Goal: Transaction & Acquisition: Book appointment/travel/reservation

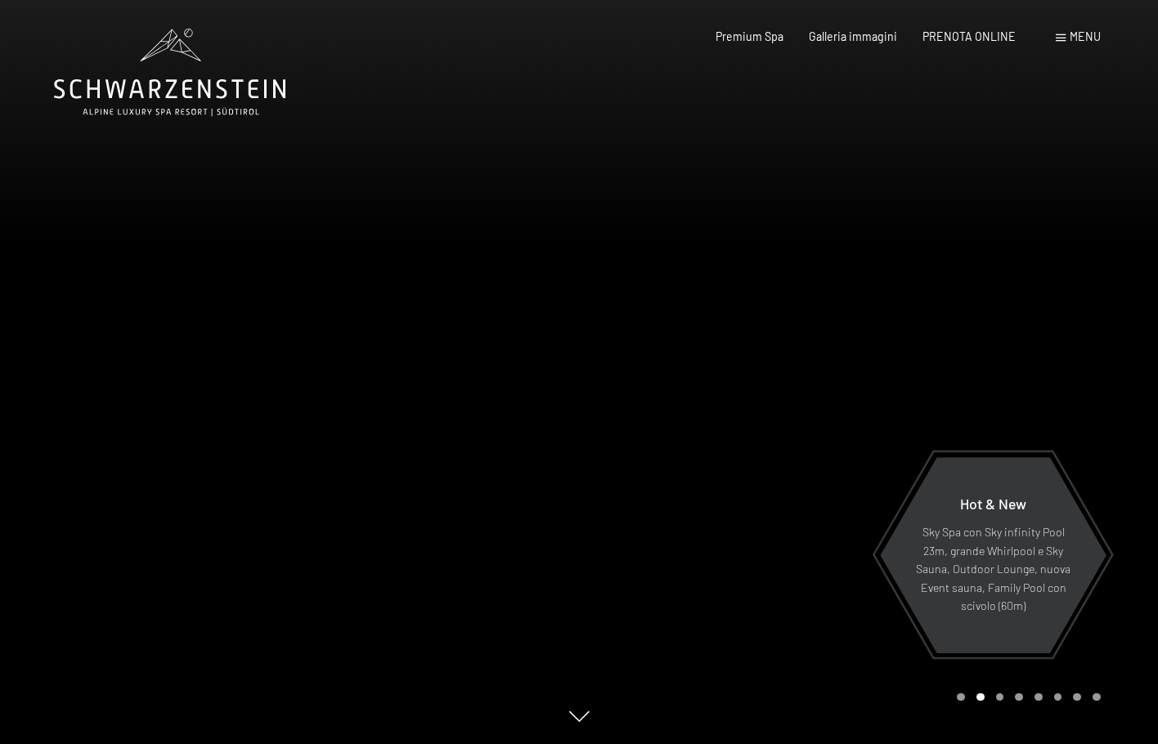
click at [959, 697] on div "Carousel Page 1" at bounding box center [961, 698] width 8 height 8
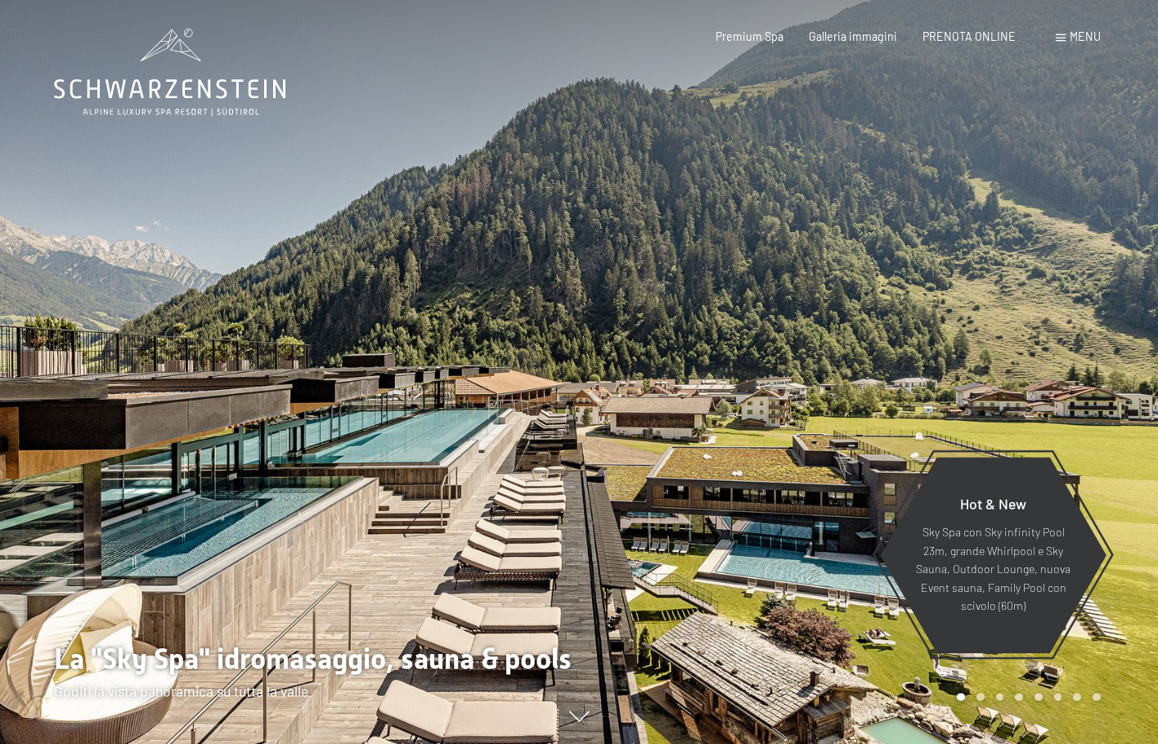
click at [977, 696] on div "Carousel Page 2" at bounding box center [981, 698] width 8 height 8
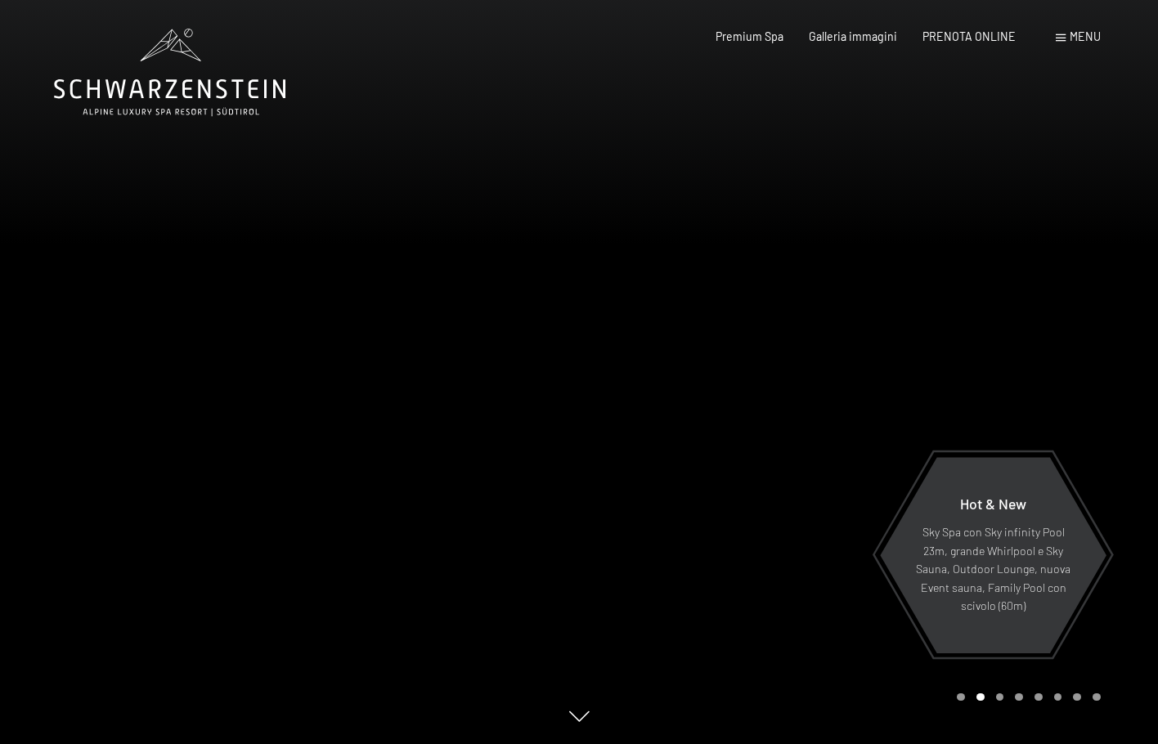
click at [1000, 699] on div "Carousel Page 3" at bounding box center [1000, 698] width 8 height 8
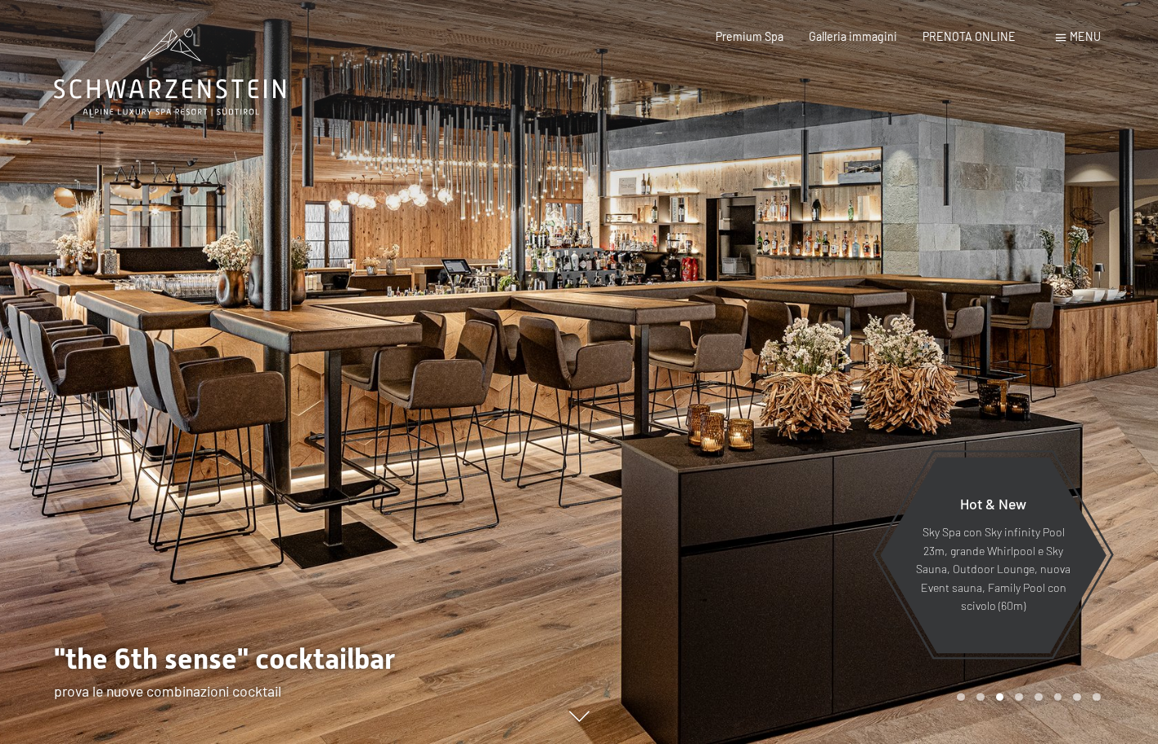
click at [1035, 694] on div "Carousel Page 5" at bounding box center [1039, 698] width 8 height 8
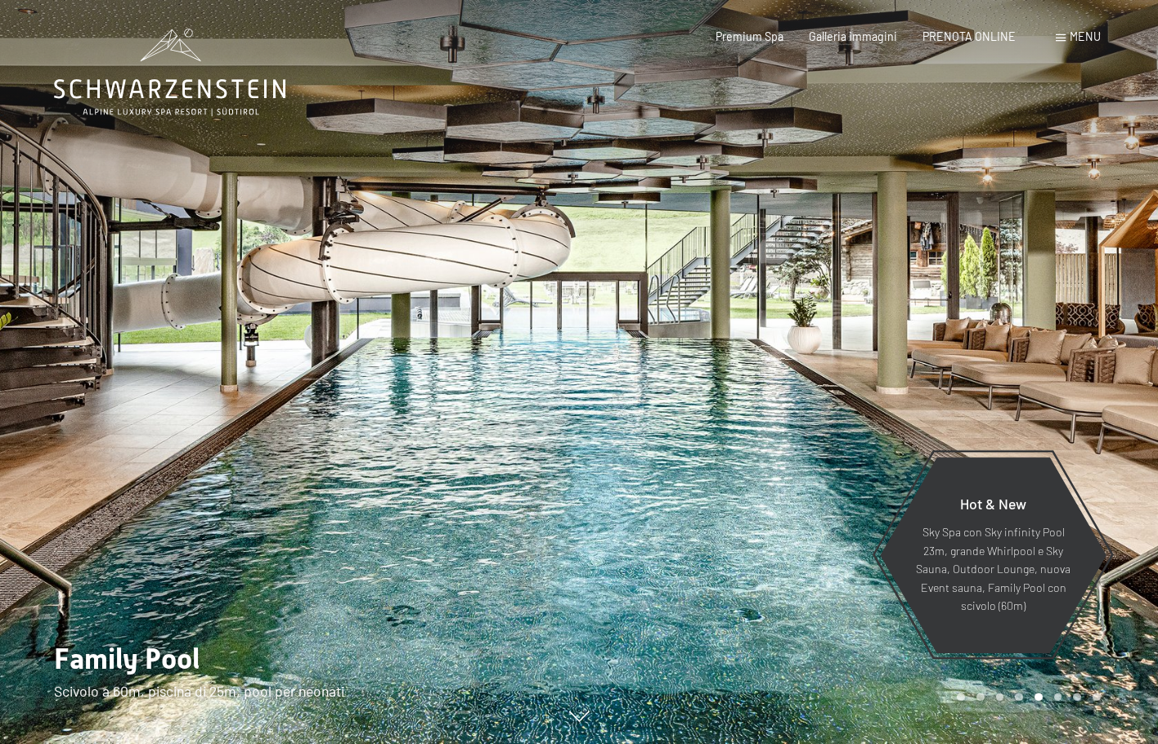
click at [1057, 705] on div at bounding box center [868, 372] width 579 height 744
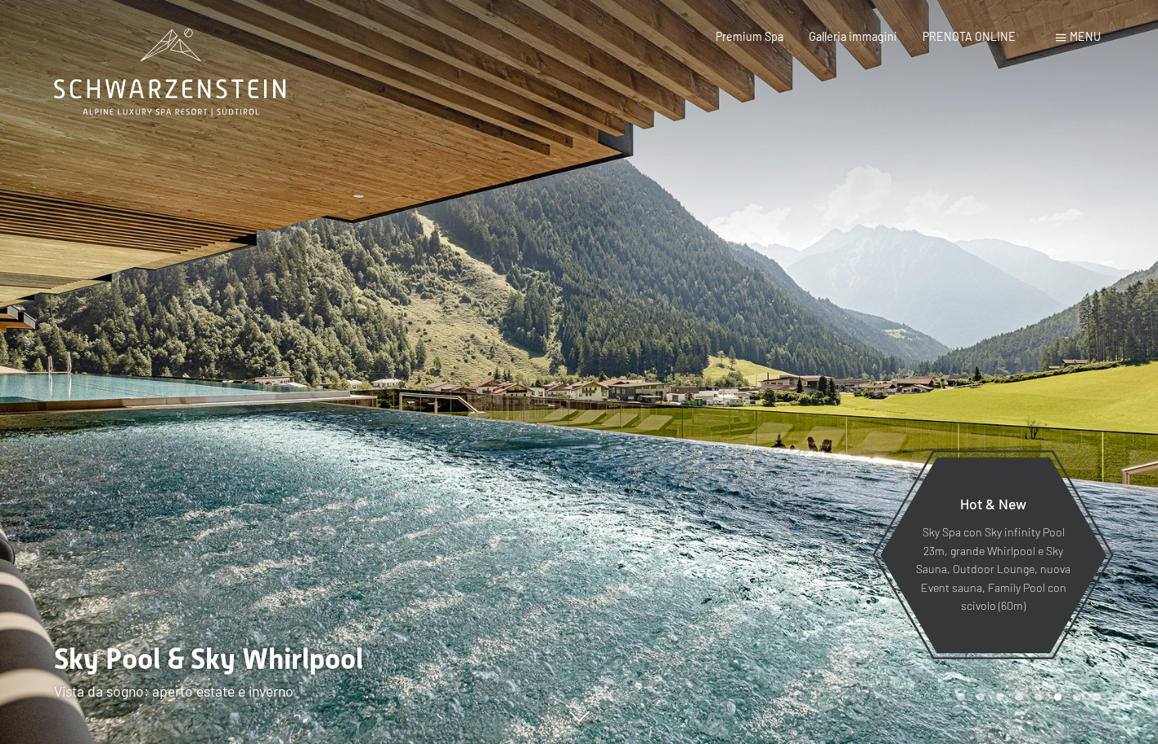
click at [1066, 705] on div at bounding box center [868, 372] width 579 height 744
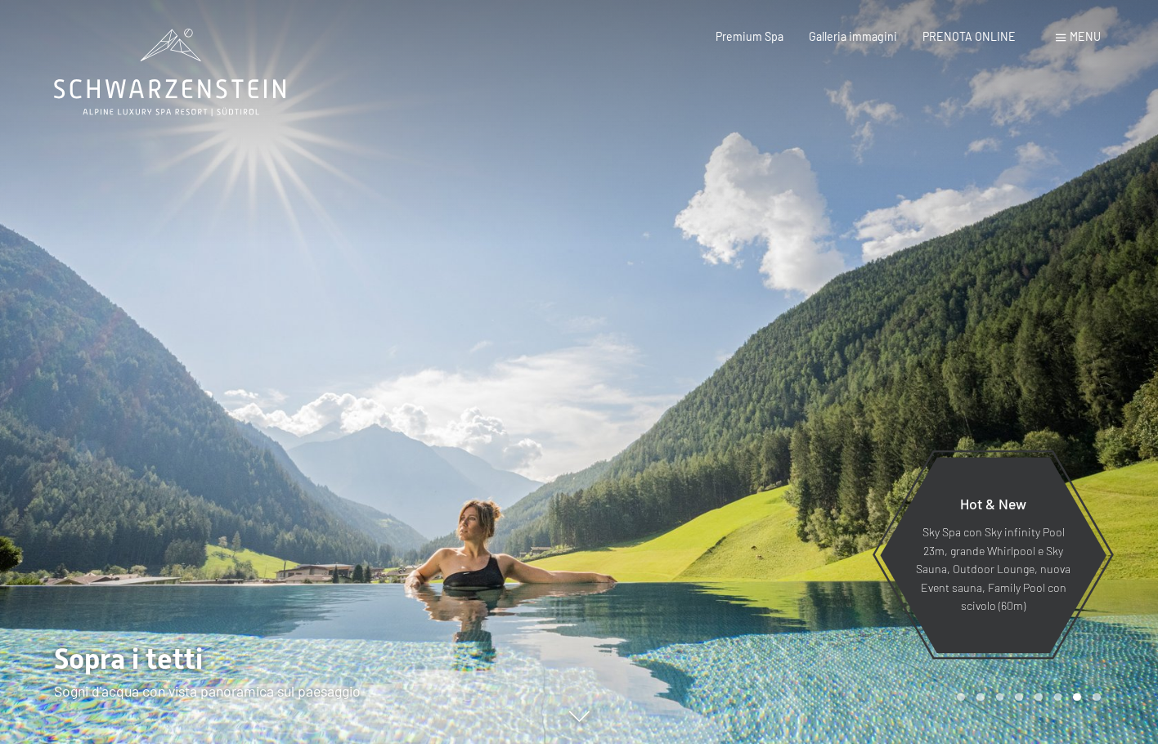
click at [1098, 696] on div "Carousel Page 8" at bounding box center [1097, 698] width 8 height 8
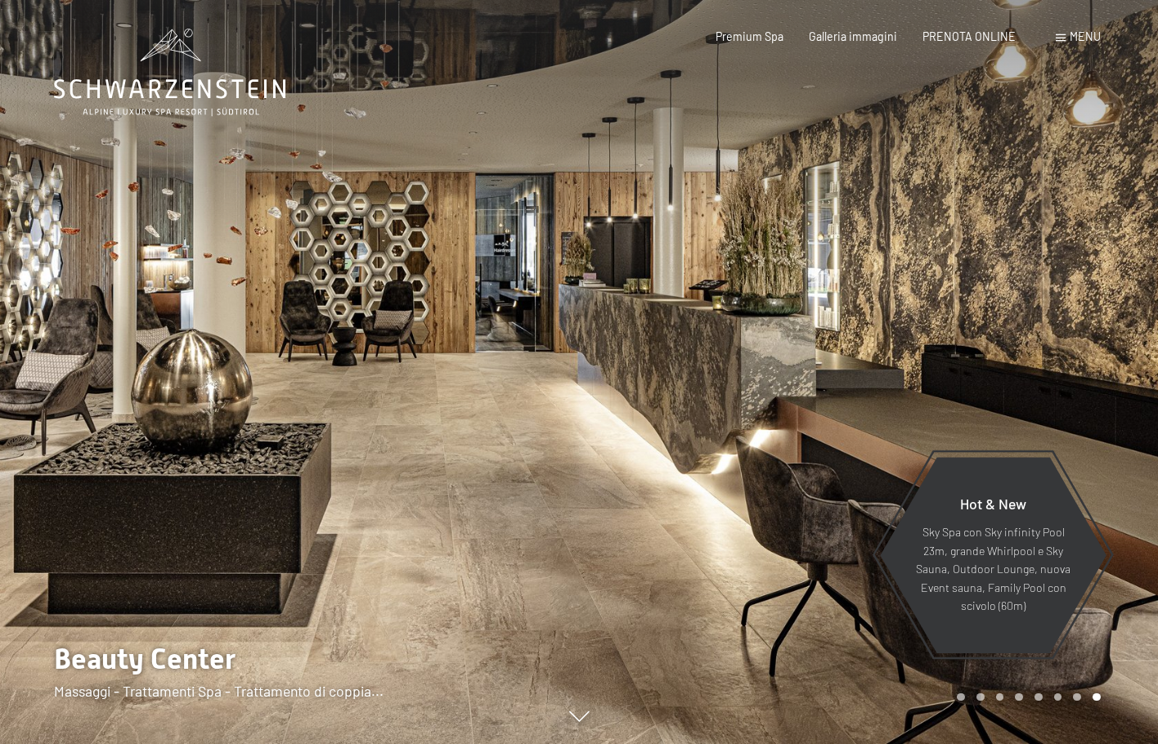
click at [1104, 695] on div at bounding box center [868, 372] width 579 height 744
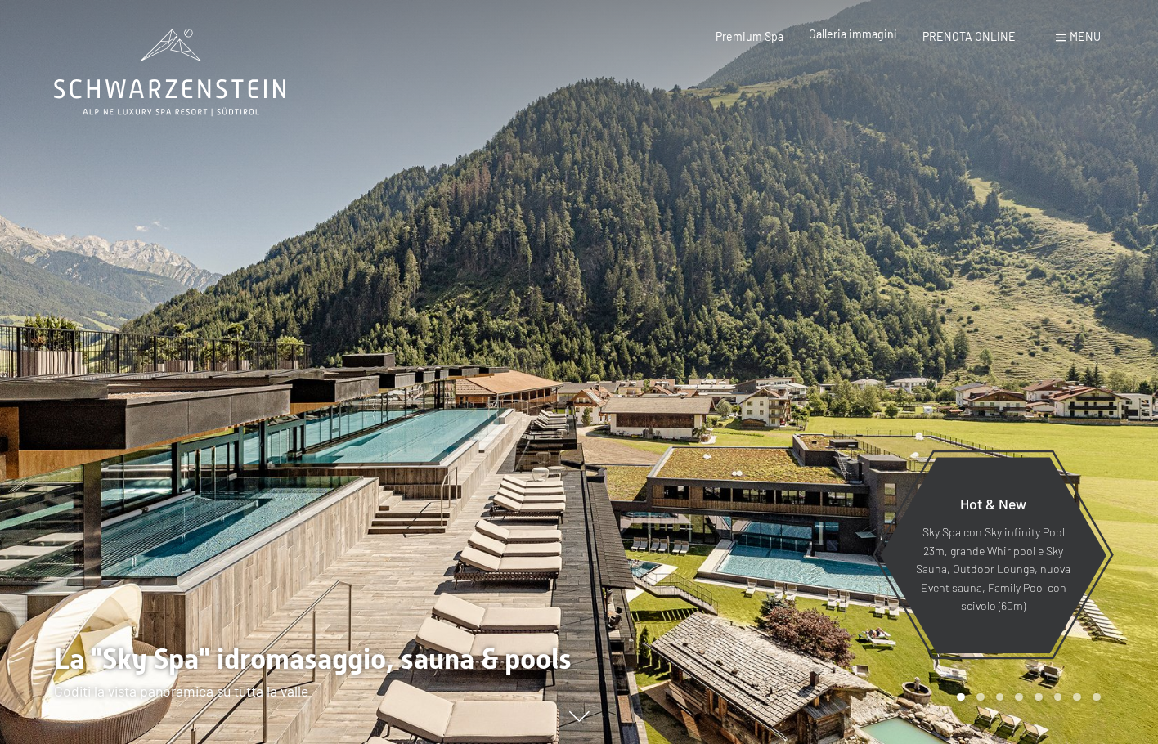
click at [833, 34] on span "Galleria immagini" at bounding box center [853, 34] width 88 height 14
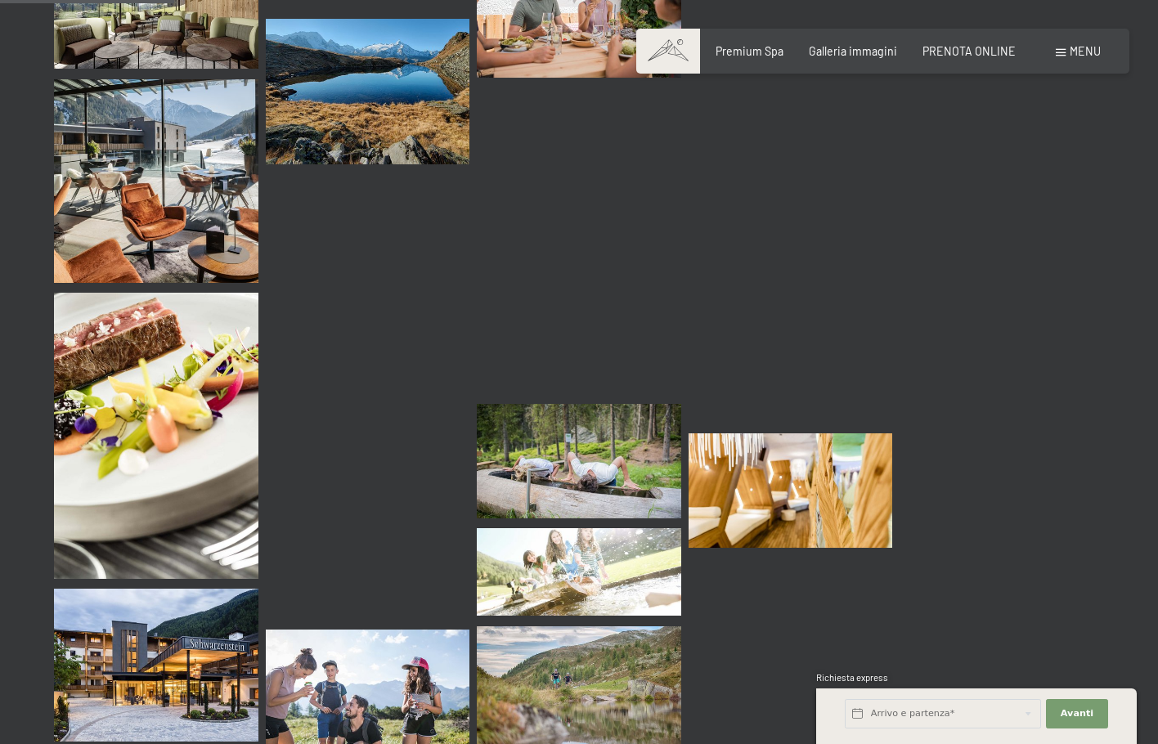
scroll to position [2454, 0]
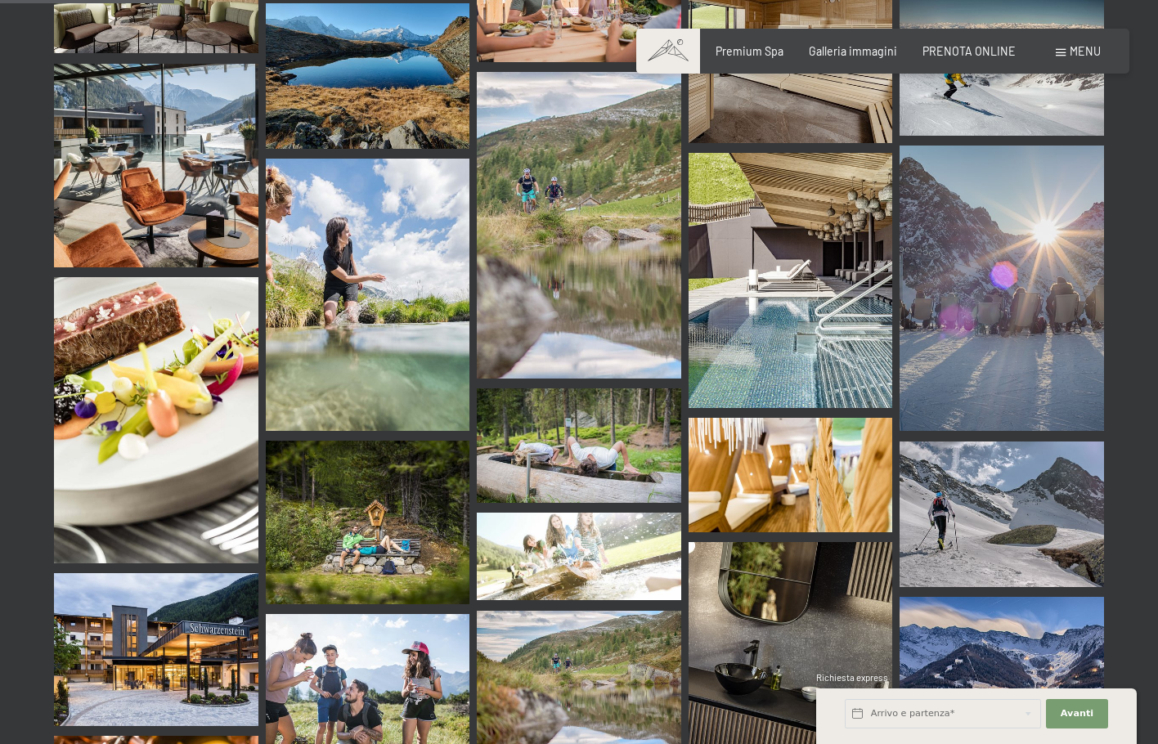
click at [717, 253] on img at bounding box center [791, 280] width 204 height 255
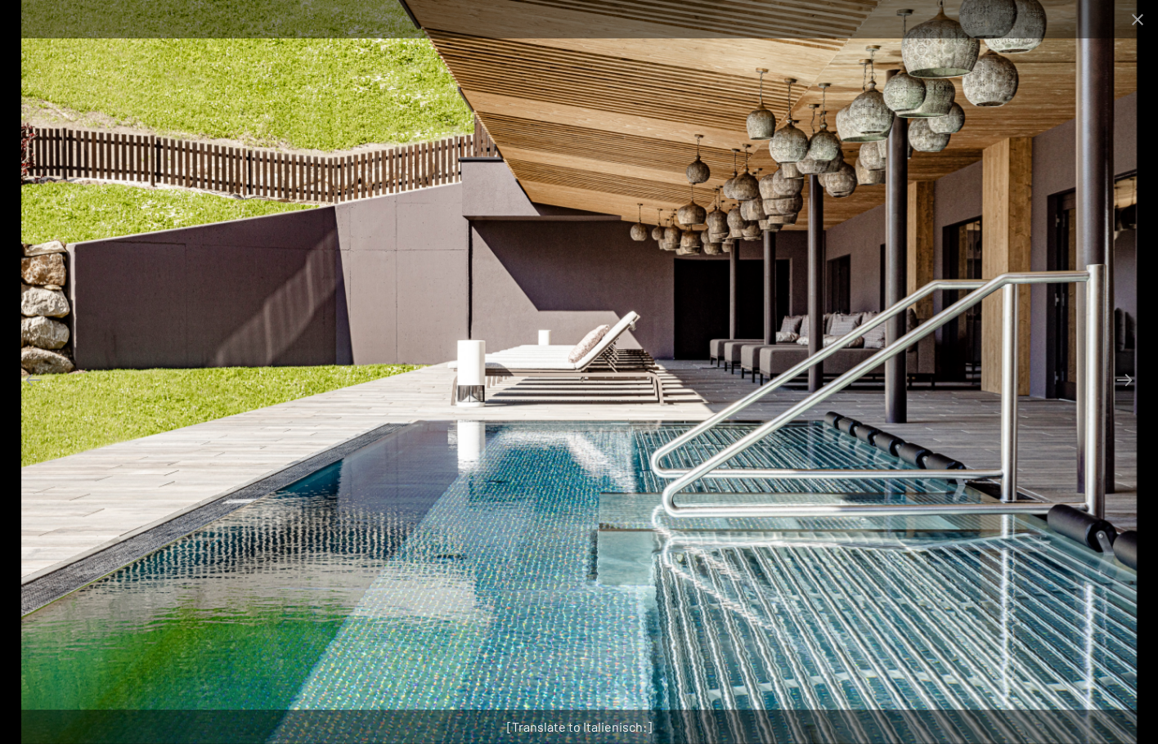
click at [1102, 444] on img at bounding box center [579, 372] width 1116 height 744
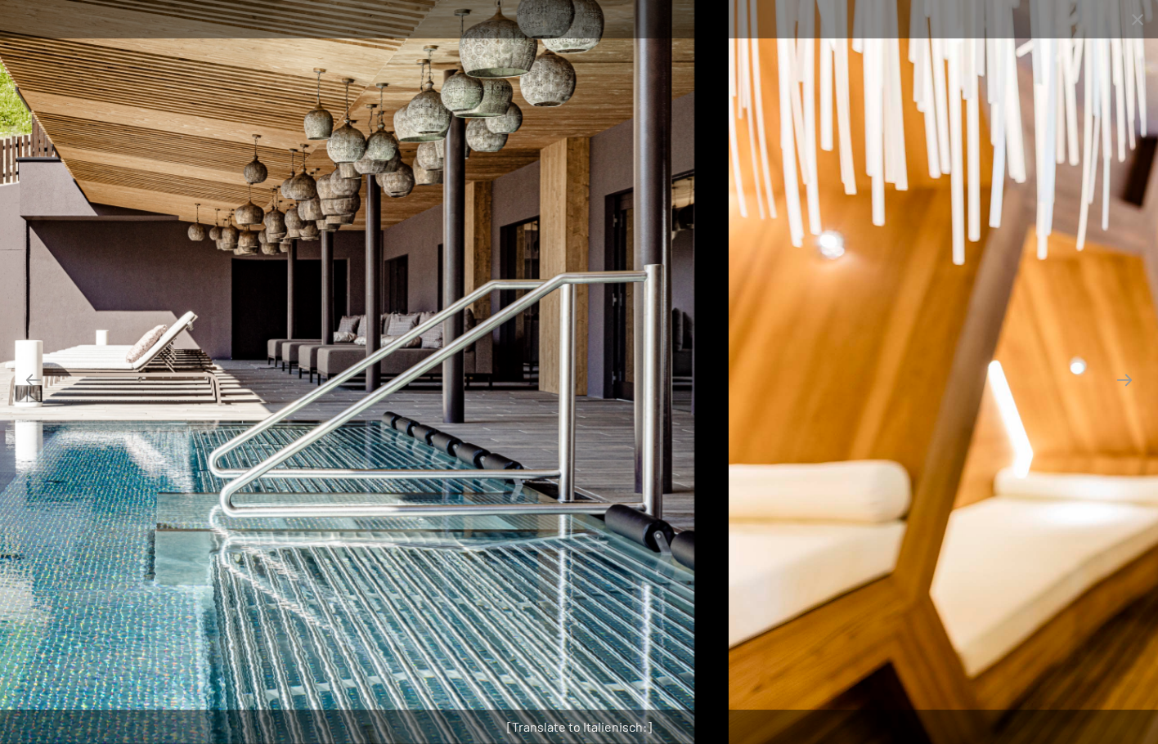
drag, startPoint x: 1009, startPoint y: 431, endPoint x: 567, endPoint y: 353, distance: 449.2
click at [567, 353] on img at bounding box center [137, 372] width 1116 height 744
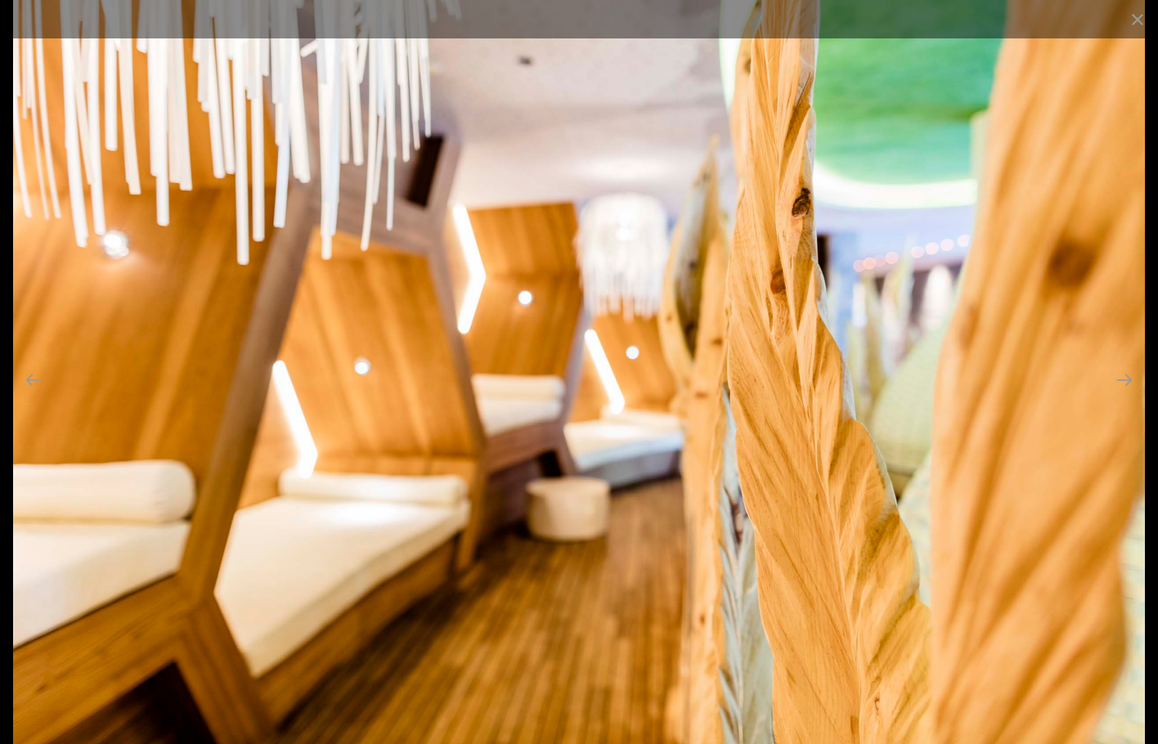
drag, startPoint x: 819, startPoint y: 375, endPoint x: 392, endPoint y: 348, distance: 428.6
click at [399, 348] on img at bounding box center [578, 372] width 1131 height 744
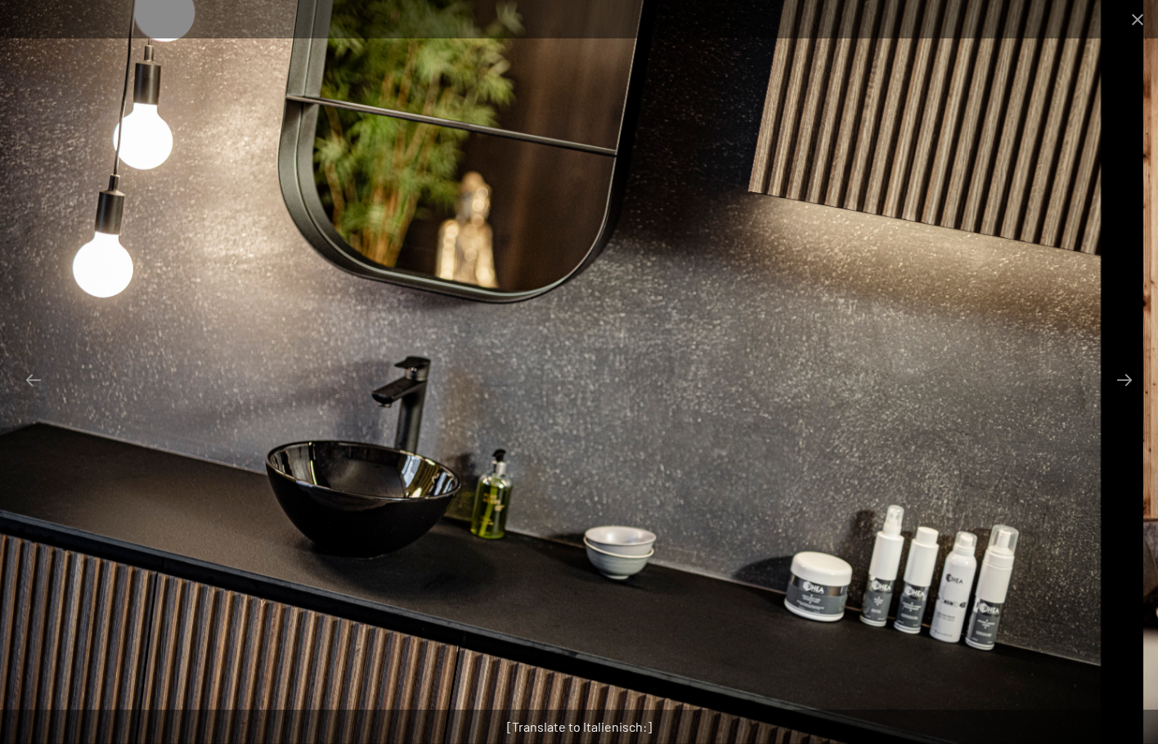
drag, startPoint x: 872, startPoint y: 393, endPoint x: 501, endPoint y: 392, distance: 370.5
click at [521, 392] on img at bounding box center [543, 372] width 1116 height 744
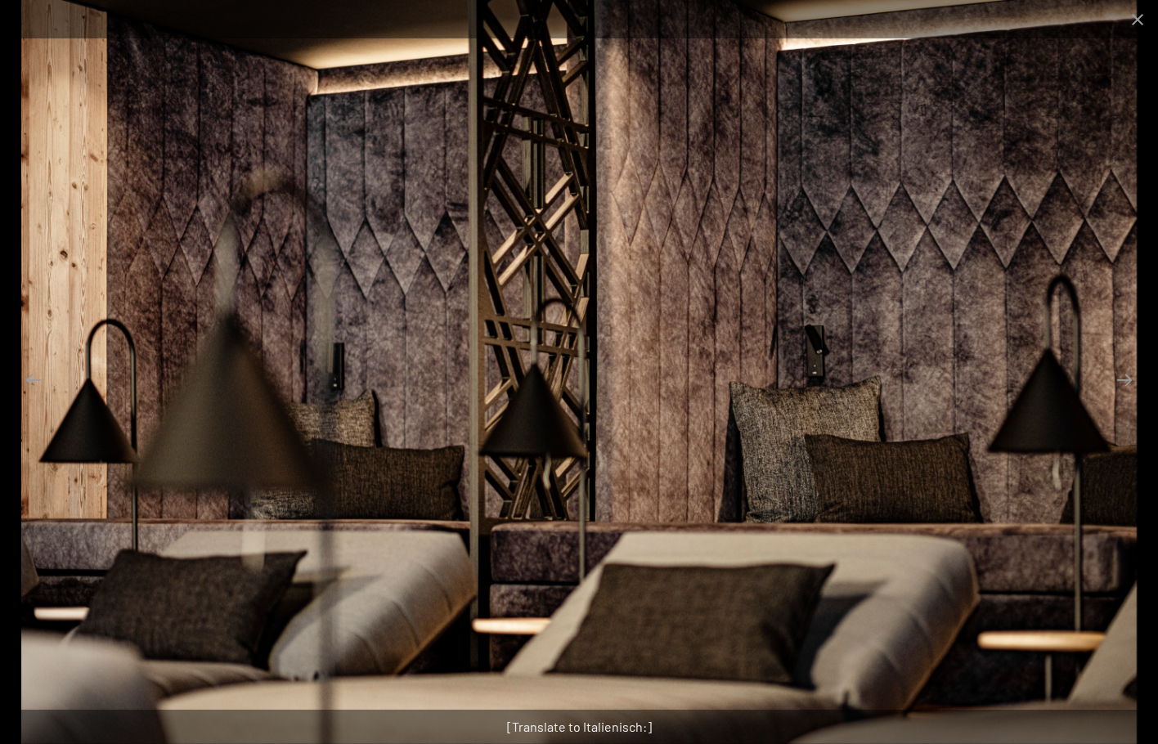
click at [426, 361] on img at bounding box center [579, 372] width 1116 height 744
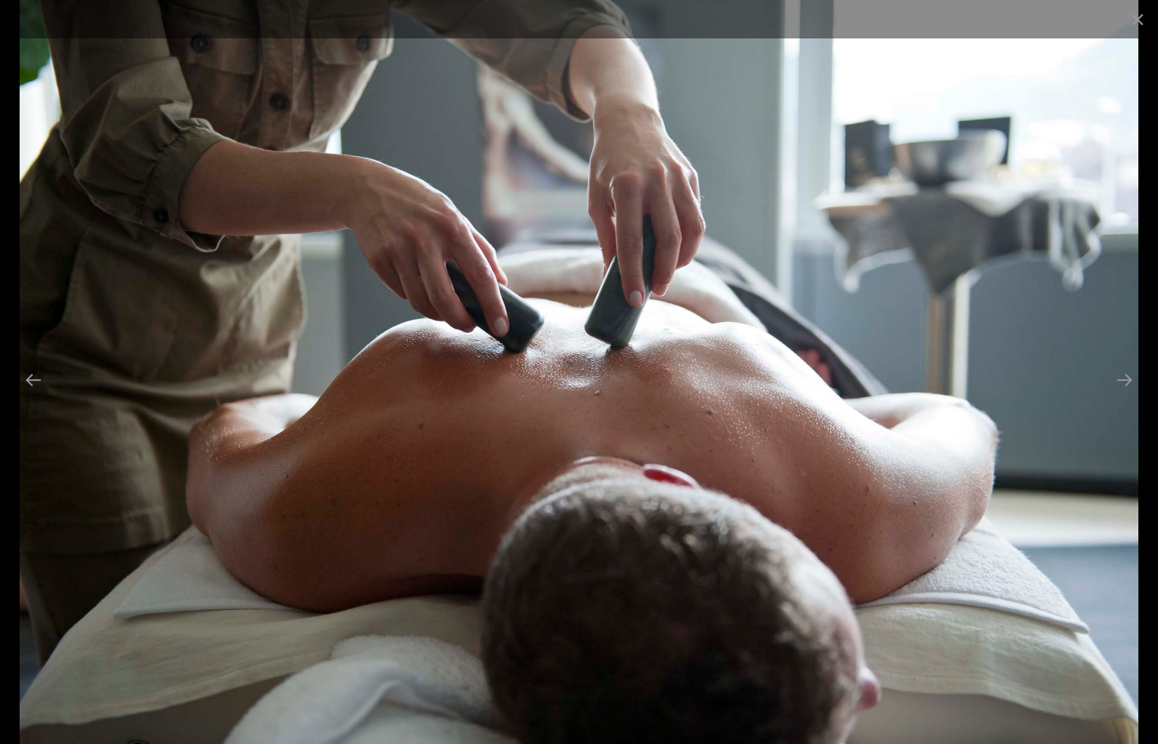
drag, startPoint x: 664, startPoint y: 358, endPoint x: 471, endPoint y: 352, distance: 193.1
click at [512, 357] on img at bounding box center [579, 372] width 1119 height 744
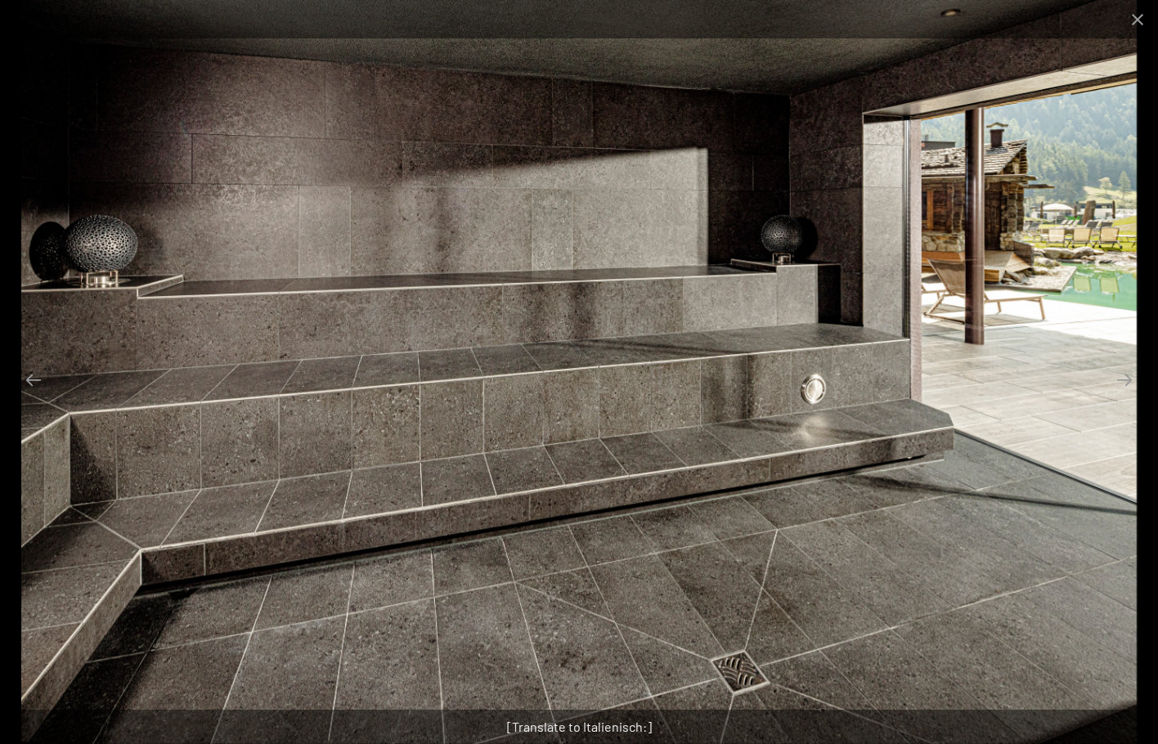
drag, startPoint x: 743, startPoint y: 358, endPoint x: 605, endPoint y: 349, distance: 137.7
click at [667, 357] on img at bounding box center [579, 372] width 1116 height 744
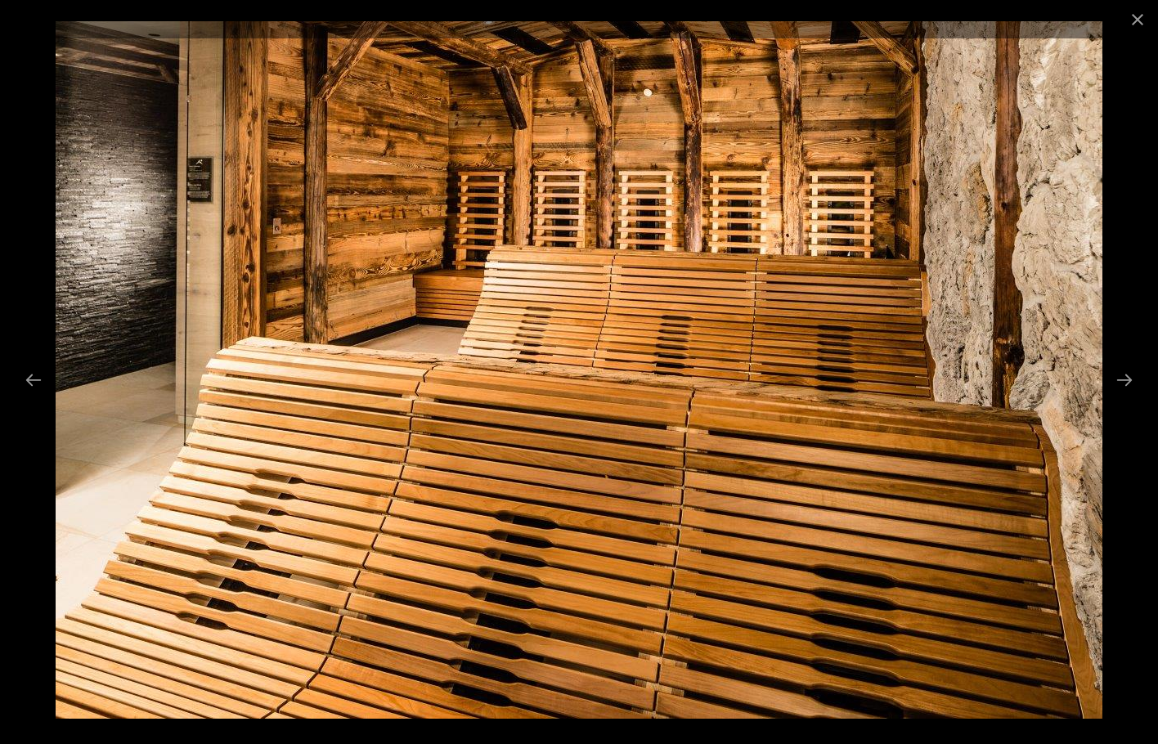
drag, startPoint x: 802, startPoint y: 366, endPoint x: 664, endPoint y: 361, distance: 138.3
click at [684, 363] on img at bounding box center [579, 370] width 1047 height 698
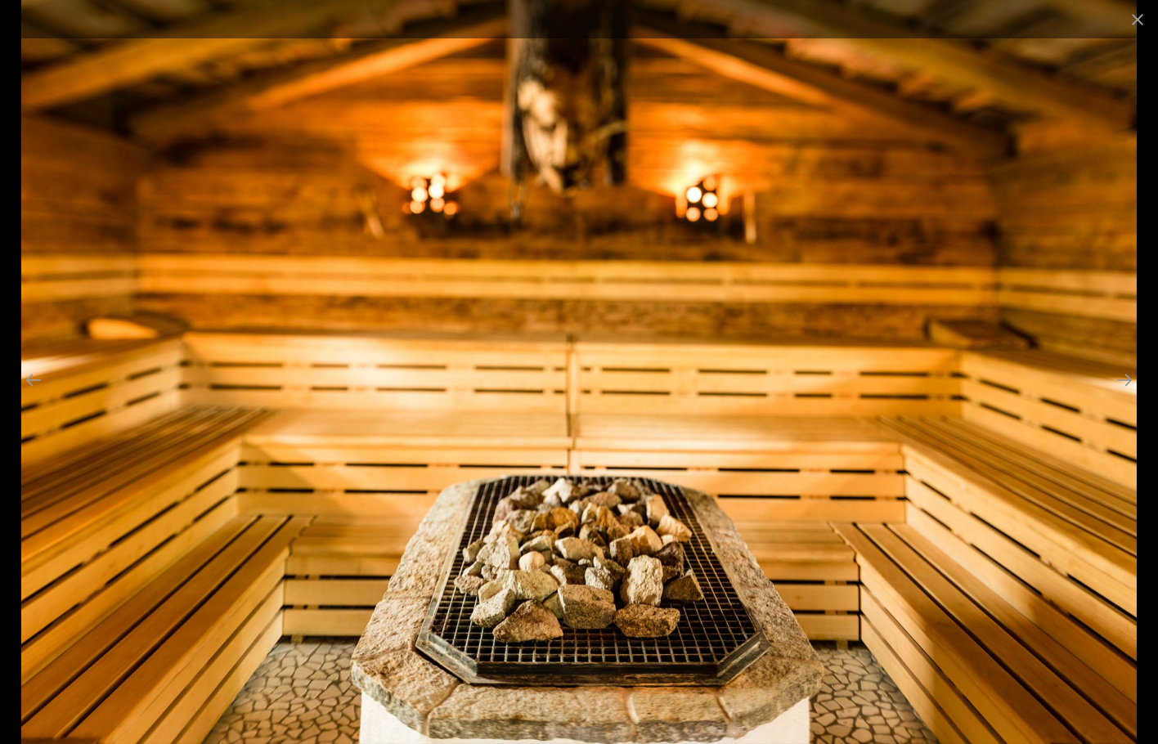
drag, startPoint x: 895, startPoint y: 382, endPoint x: 727, endPoint y: 379, distance: 167.7
click at [775, 380] on img at bounding box center [579, 372] width 1116 height 744
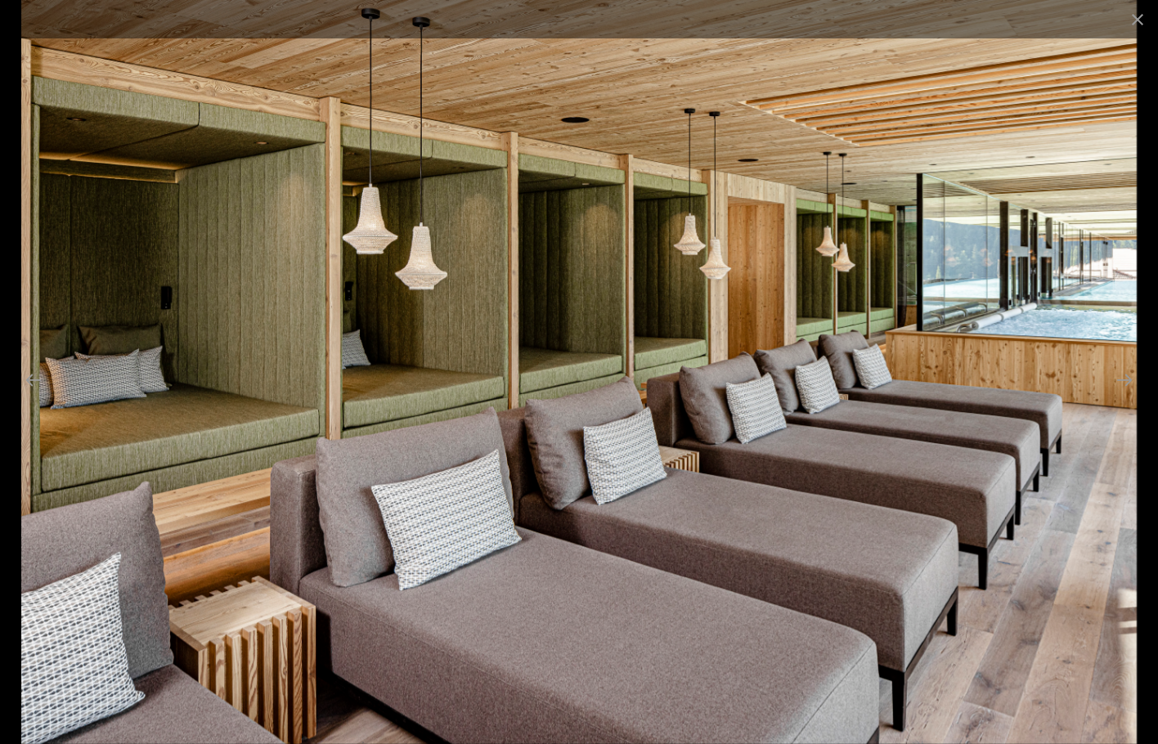
click at [765, 375] on img at bounding box center [579, 372] width 1116 height 744
drag, startPoint x: 923, startPoint y: 390, endPoint x: 773, endPoint y: 391, distance: 150.5
click at [894, 391] on img at bounding box center [579, 372] width 1116 height 744
click at [938, 420] on img at bounding box center [579, 372] width 1116 height 744
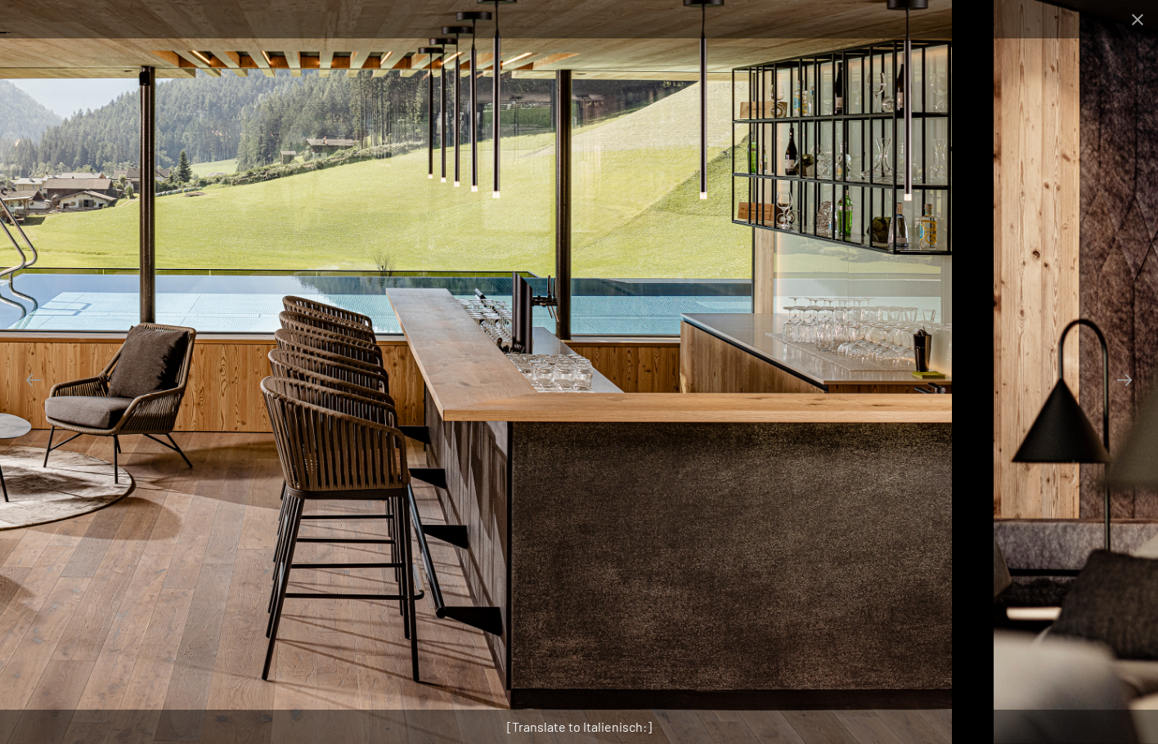
drag, startPoint x: 751, startPoint y: 380, endPoint x: 602, endPoint y: 367, distance: 149.4
click at [742, 379] on img at bounding box center [394, 372] width 1116 height 744
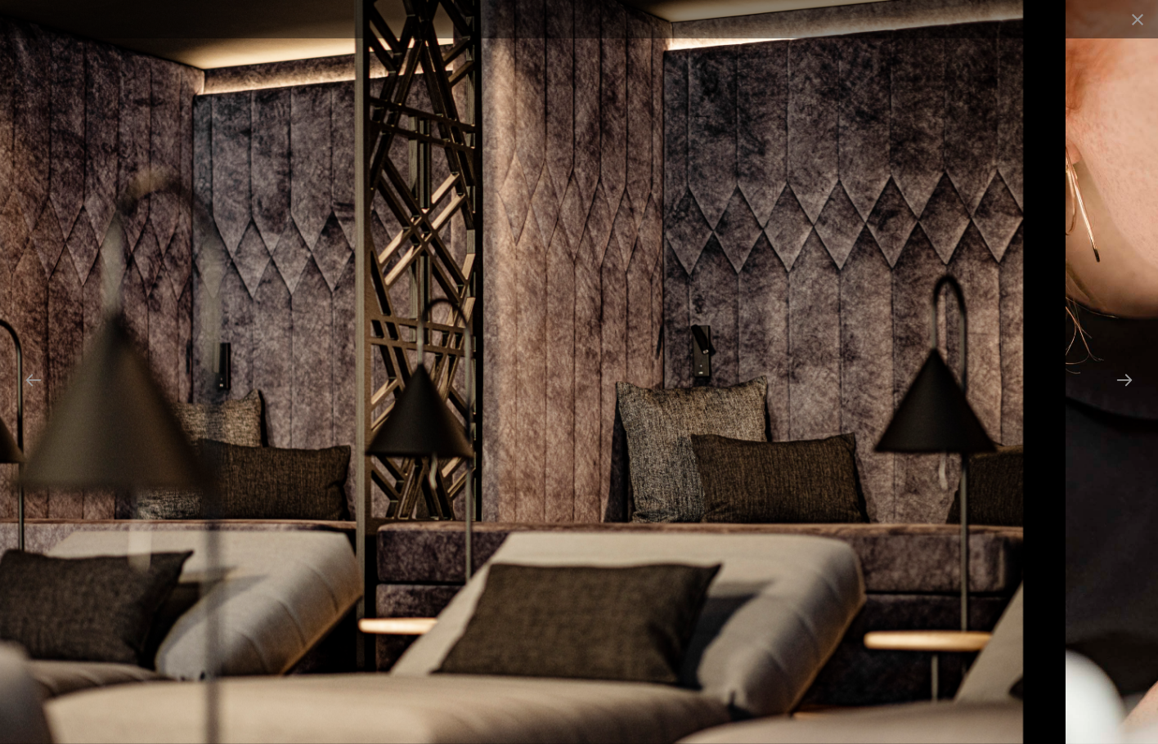
drag, startPoint x: 870, startPoint y: 402, endPoint x: 568, endPoint y: 383, distance: 302.4
click at [644, 390] on img at bounding box center [466, 372] width 1116 height 744
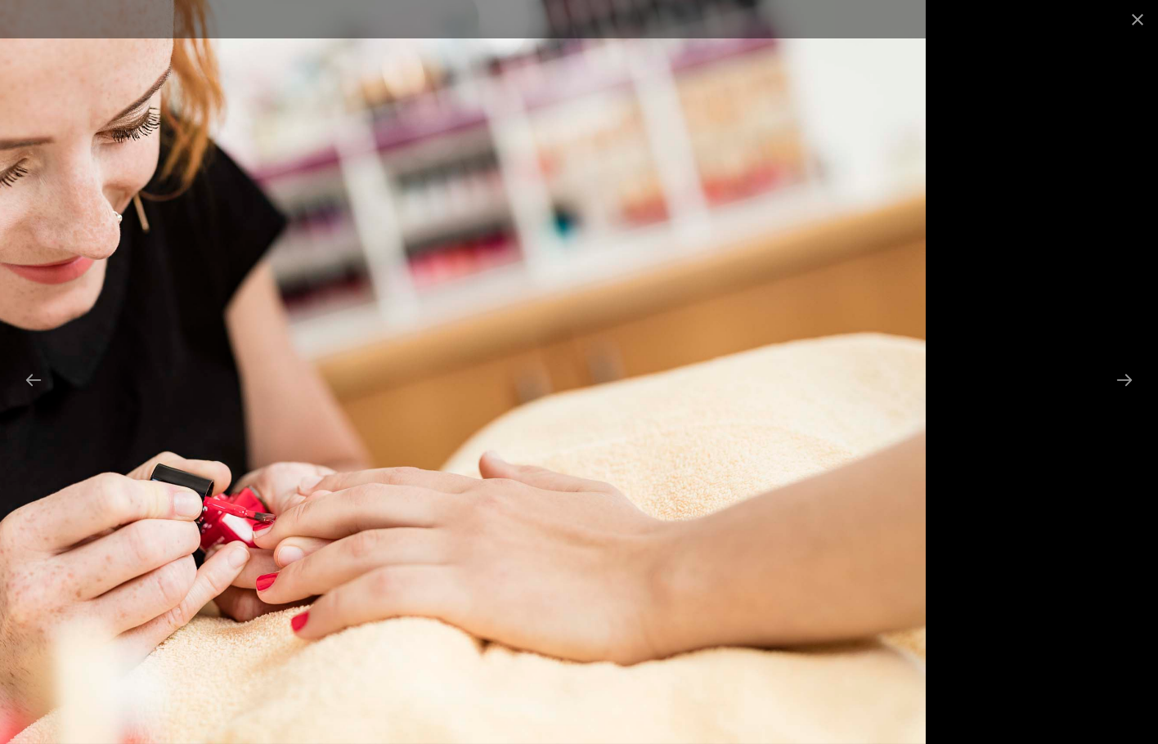
drag, startPoint x: 853, startPoint y: 392, endPoint x: 409, endPoint y: 388, distance: 444.1
click at [426, 390] on img at bounding box center [368, 372] width 1116 height 744
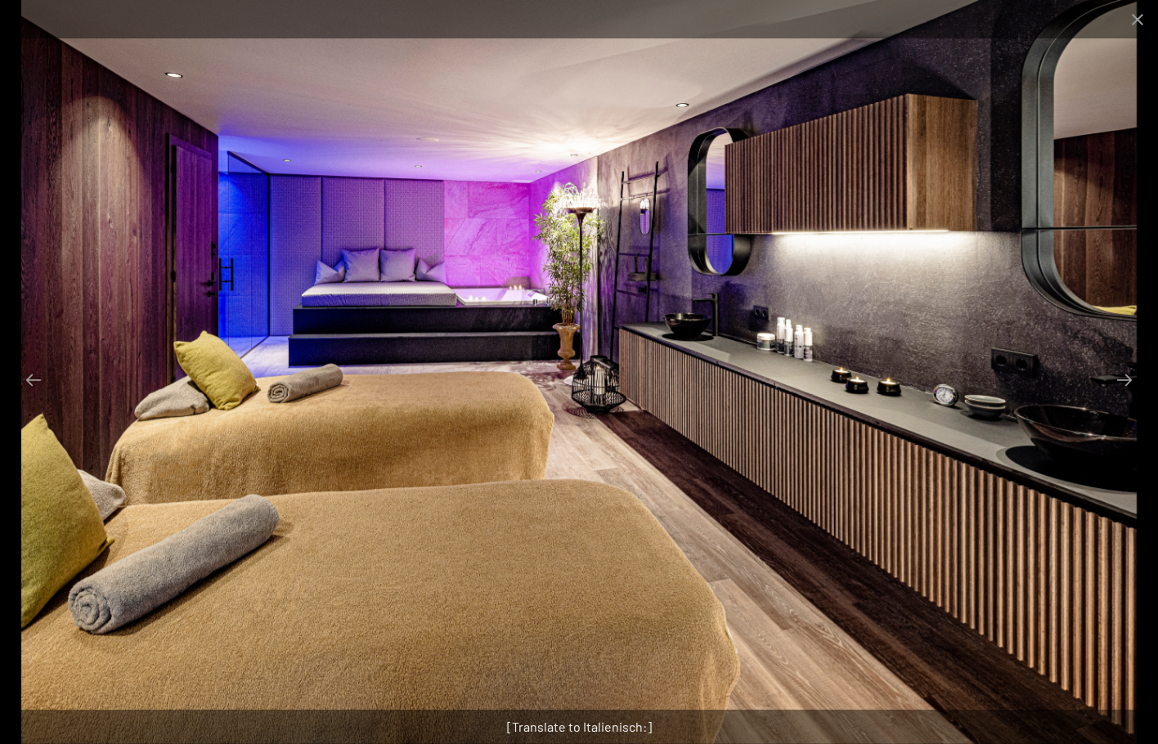
drag, startPoint x: 716, startPoint y: 416, endPoint x: 447, endPoint y: 407, distance: 270.0
click at [532, 417] on img at bounding box center [579, 372] width 1116 height 744
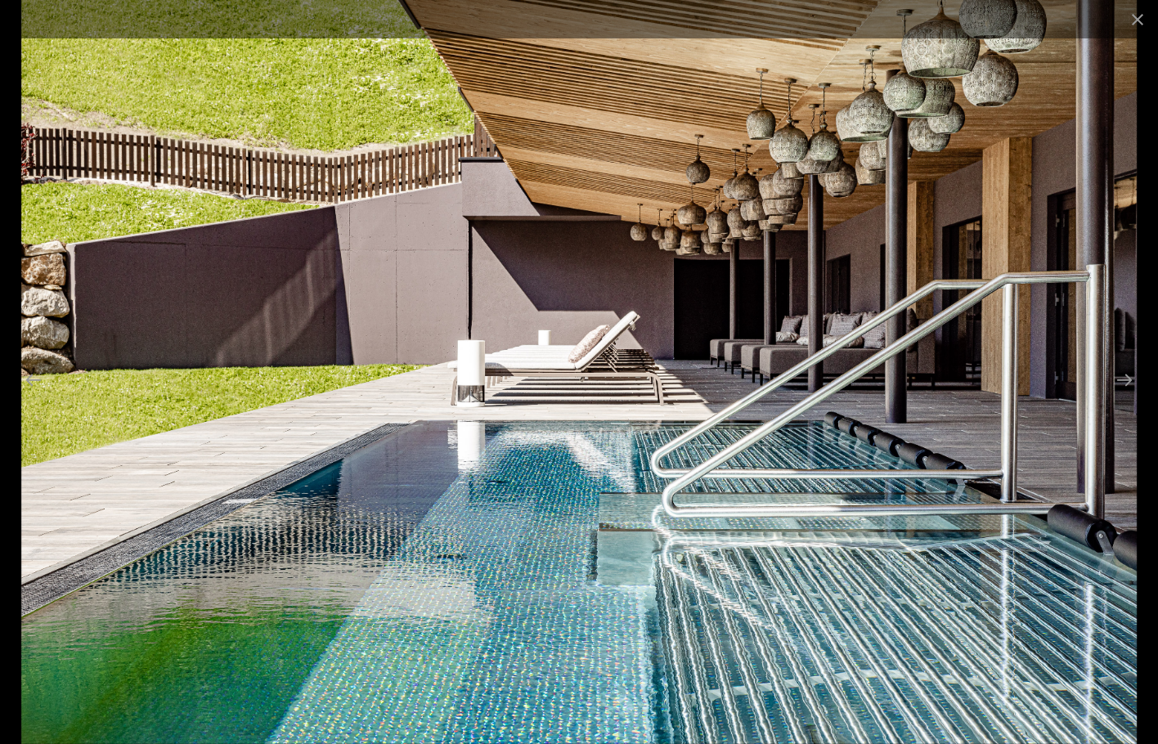
drag, startPoint x: 460, startPoint y: 394, endPoint x: 238, endPoint y: 415, distance: 222.6
click at [332, 408] on img at bounding box center [579, 372] width 1116 height 744
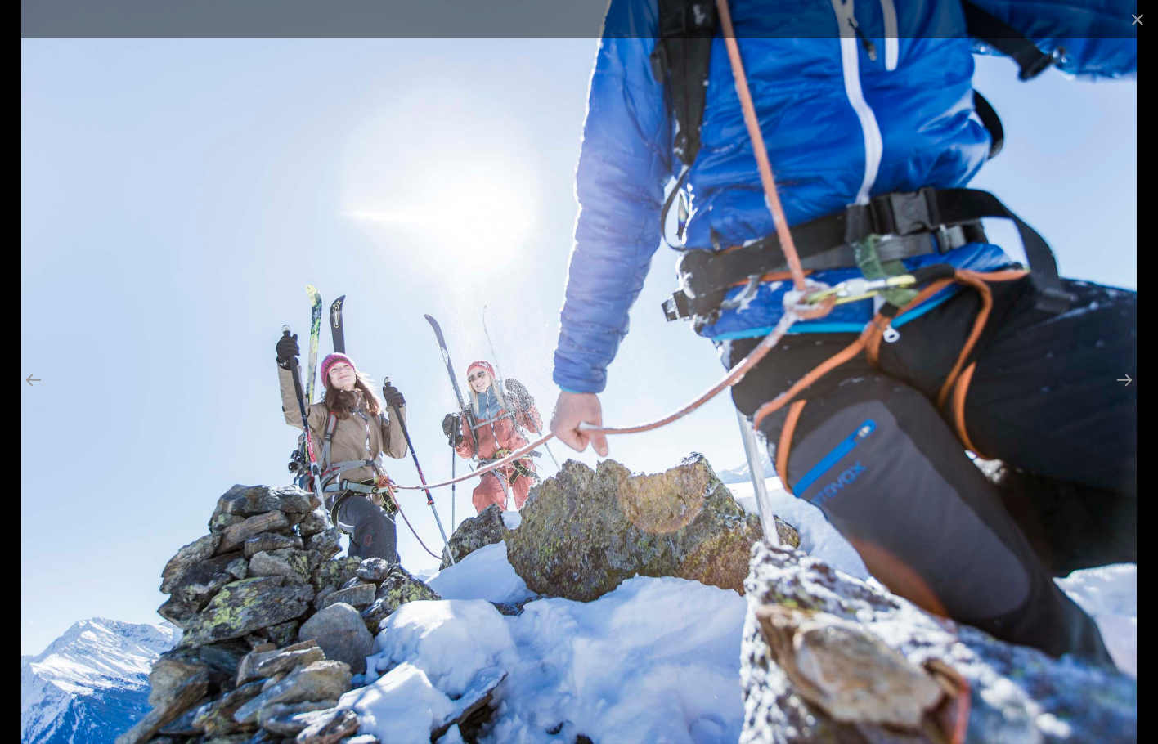
drag, startPoint x: 545, startPoint y: 412, endPoint x: 251, endPoint y: 426, distance: 293.9
click at [293, 426] on img at bounding box center [579, 372] width 1116 height 744
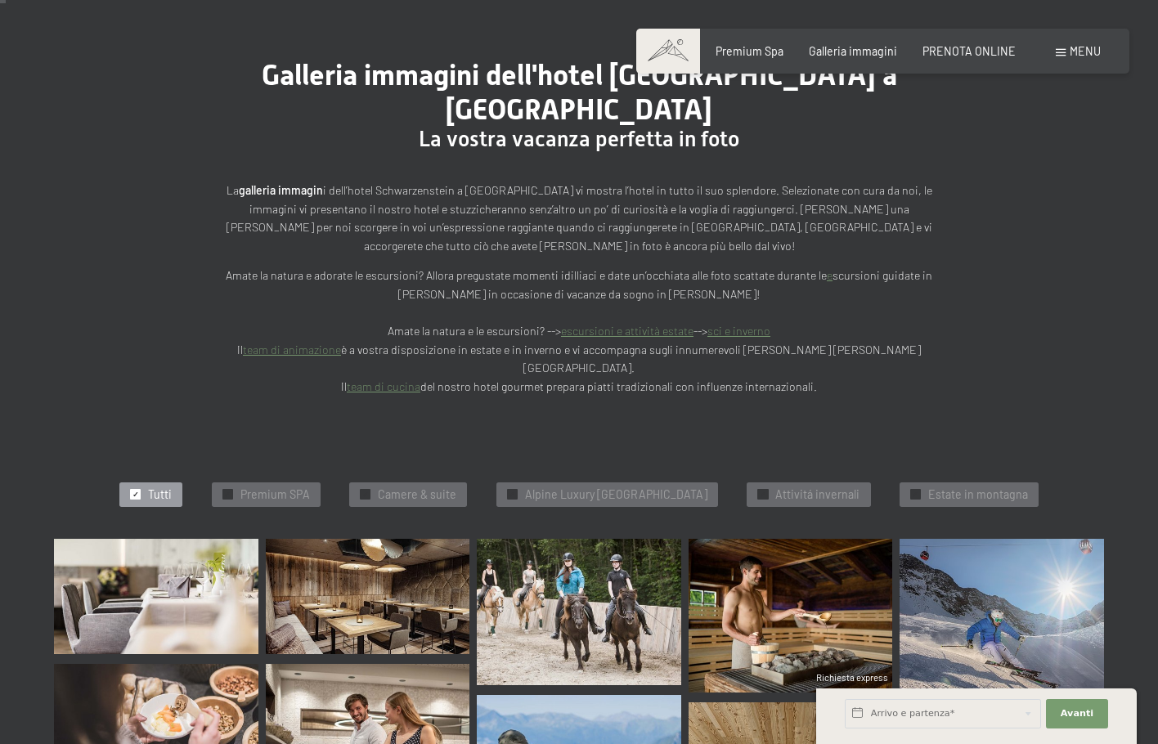
scroll to position [0, 0]
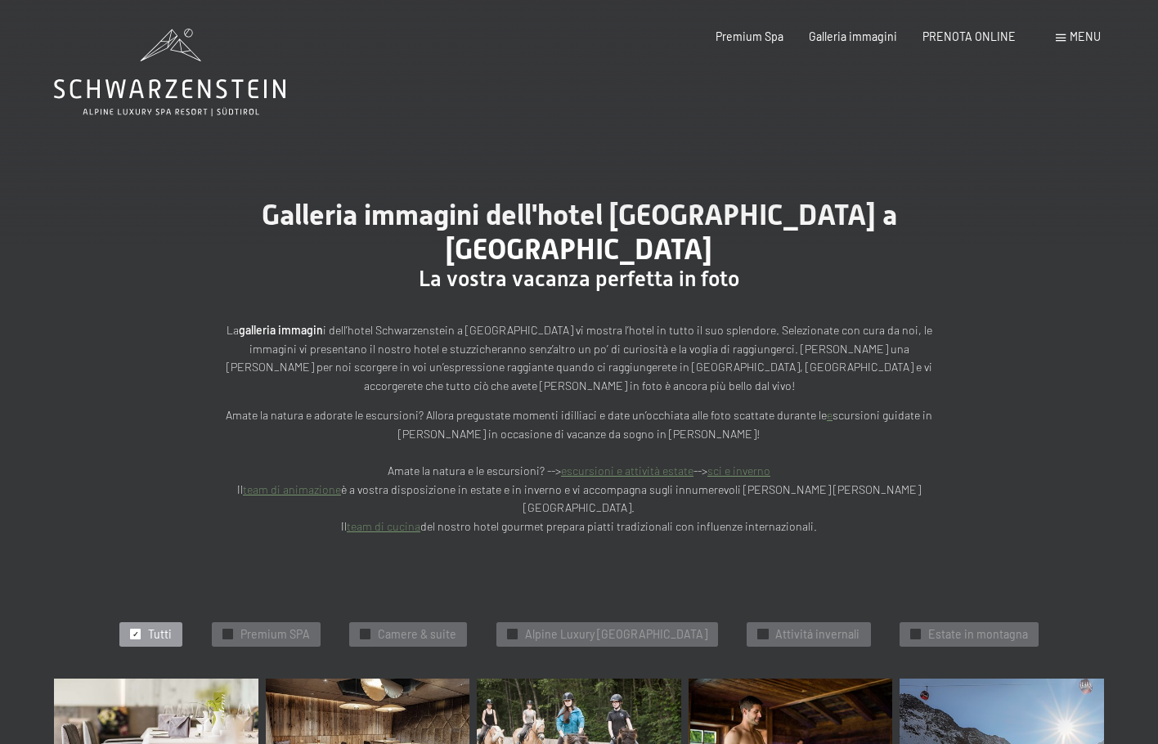
click at [235, 94] on icon at bounding box center [169, 73] width 231 height 88
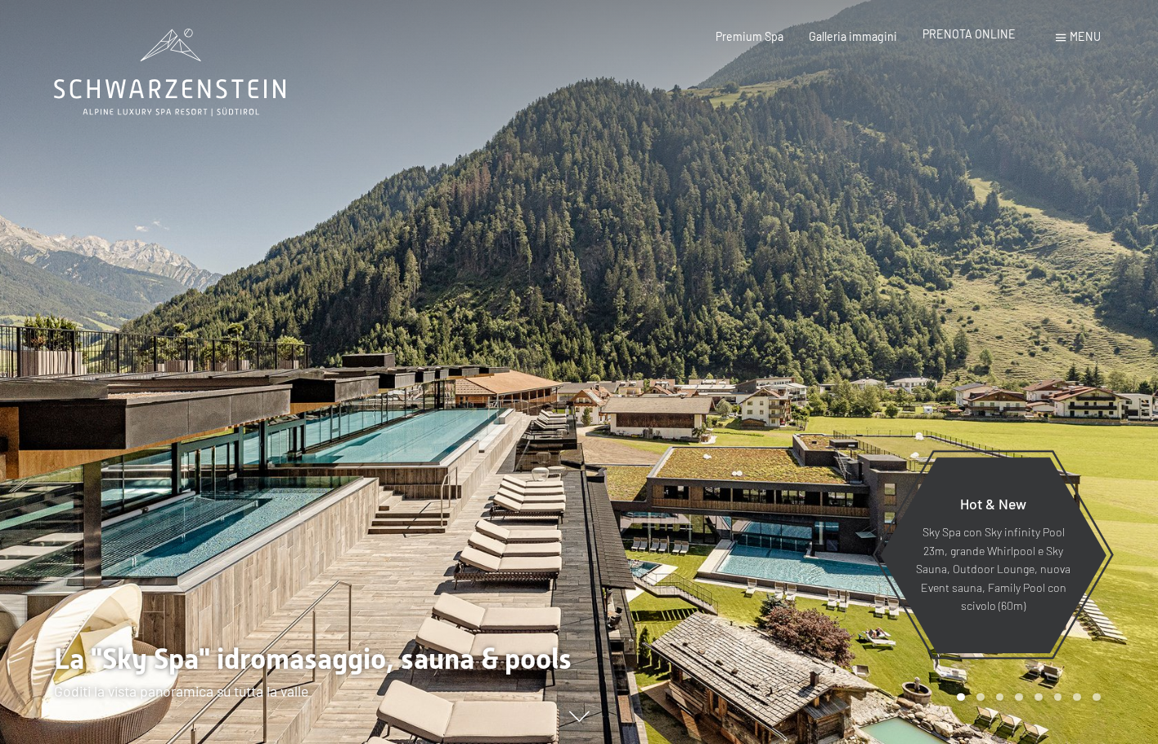
click at [1001, 37] on span "PRENOTA ONLINE" at bounding box center [969, 34] width 93 height 14
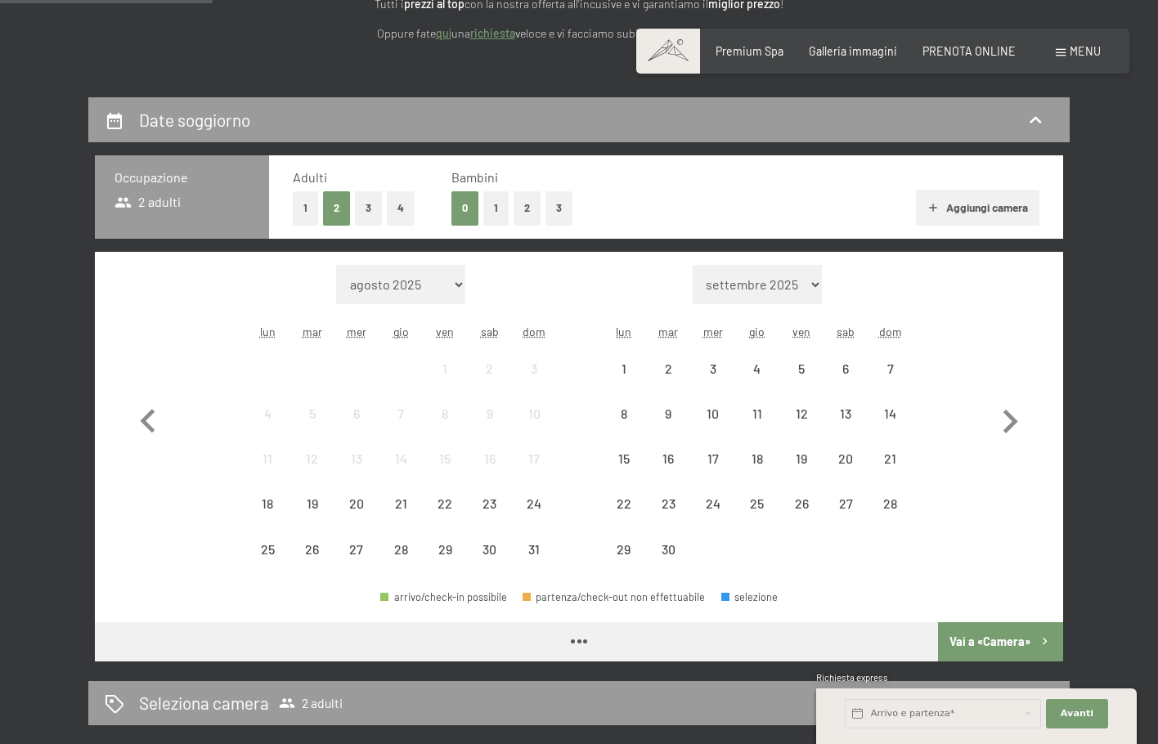
scroll to position [272, 0]
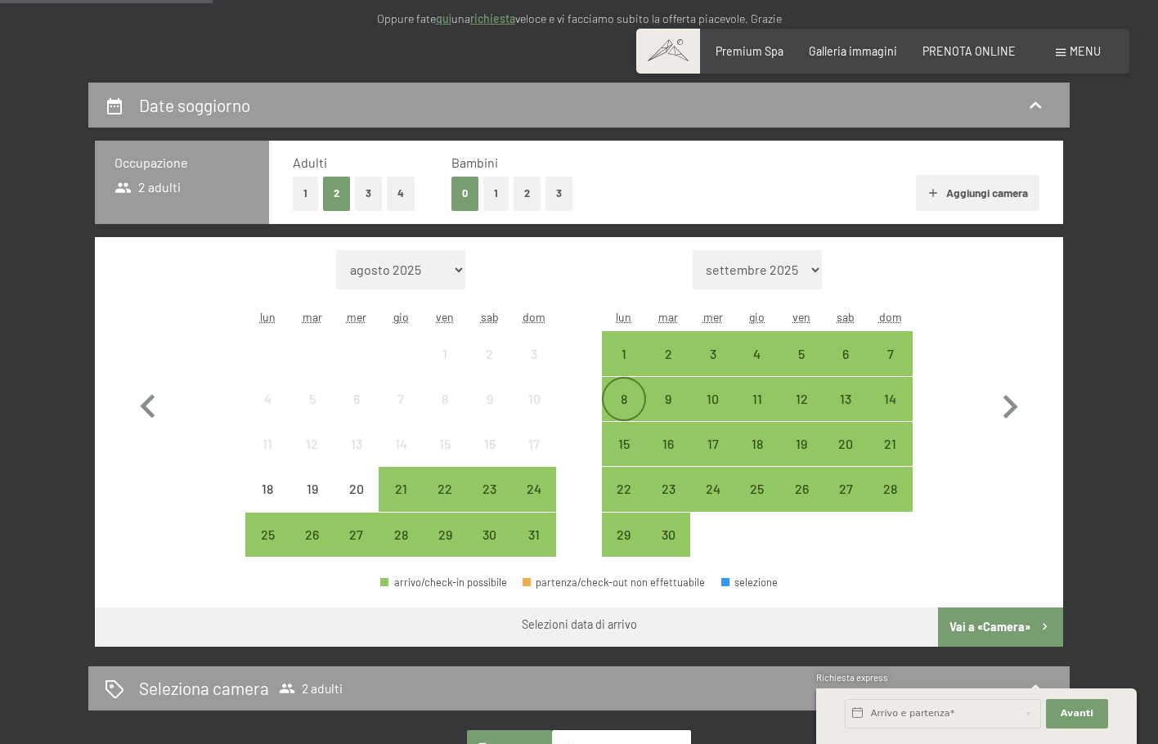
click at [630, 402] on div "8" at bounding box center [624, 413] width 41 height 41
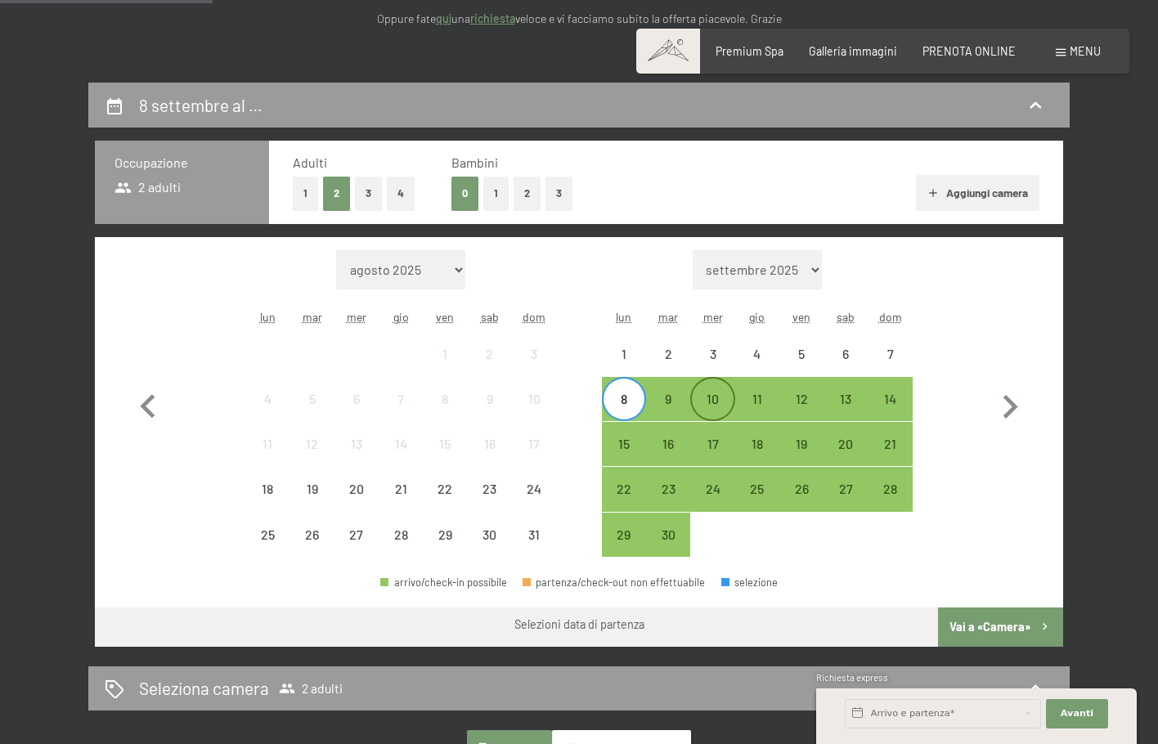
click at [713, 396] on div "10" at bounding box center [712, 413] width 41 height 41
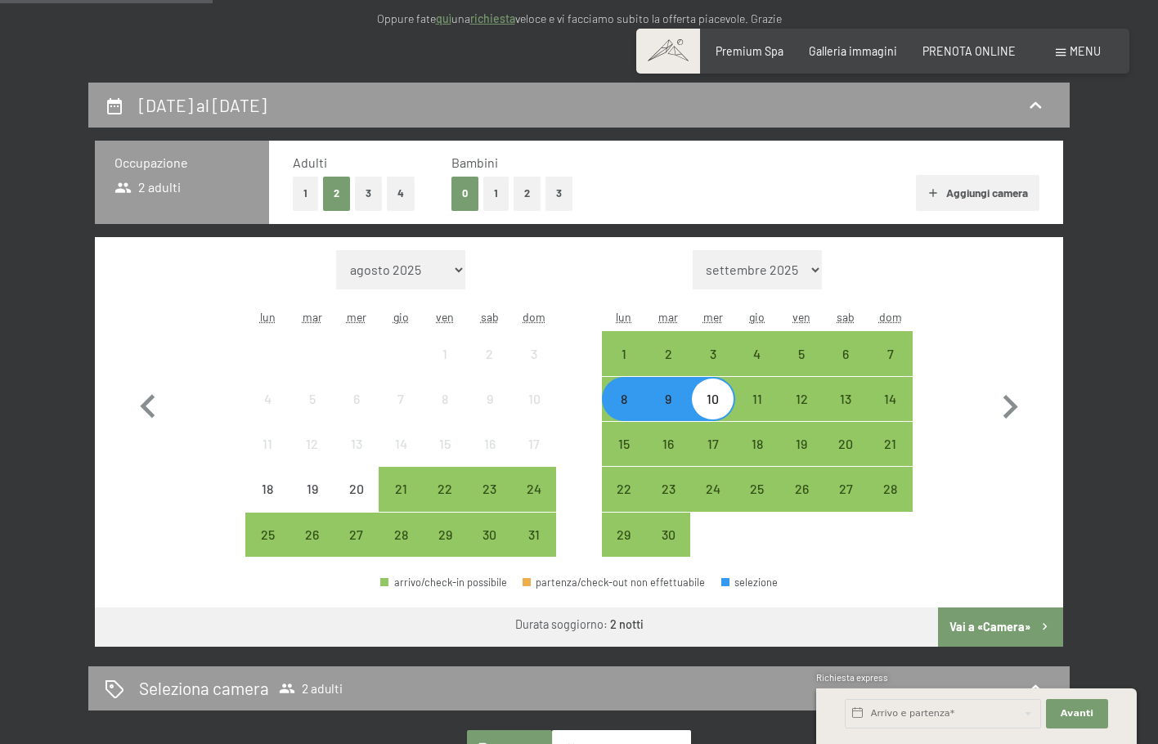
click at [532, 190] on button "2" at bounding box center [527, 194] width 27 height 34
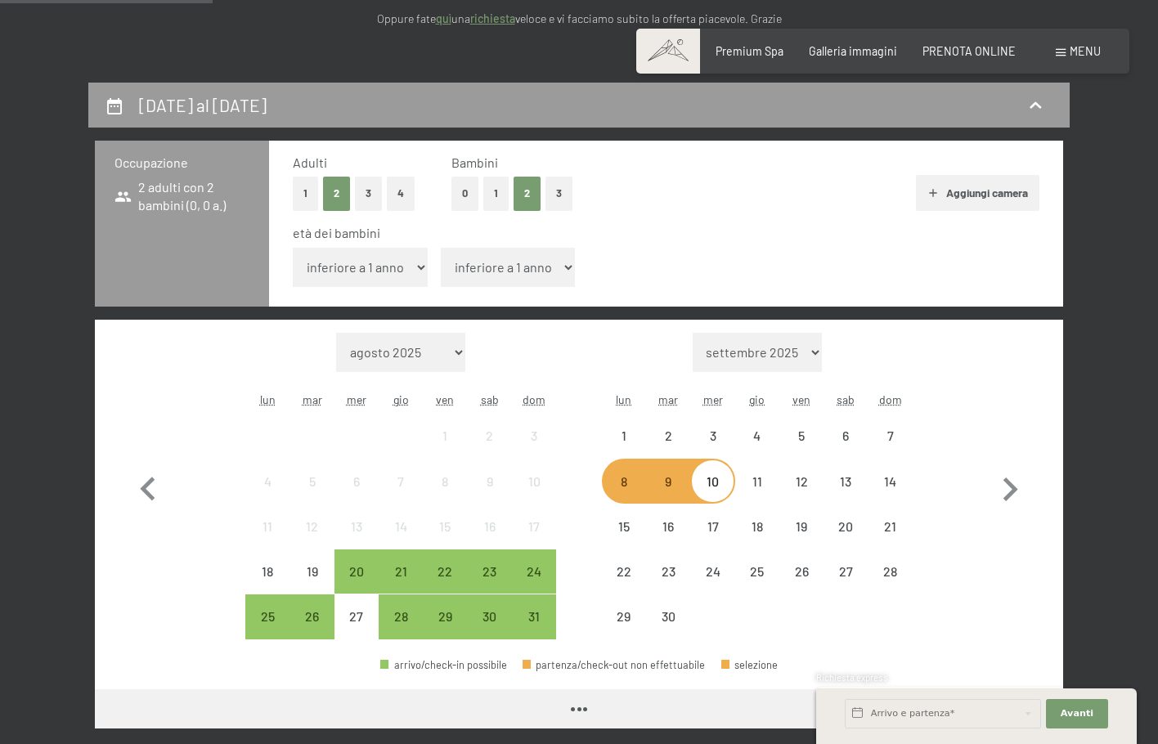
click at [459, 194] on button "0" at bounding box center [464, 194] width 27 height 34
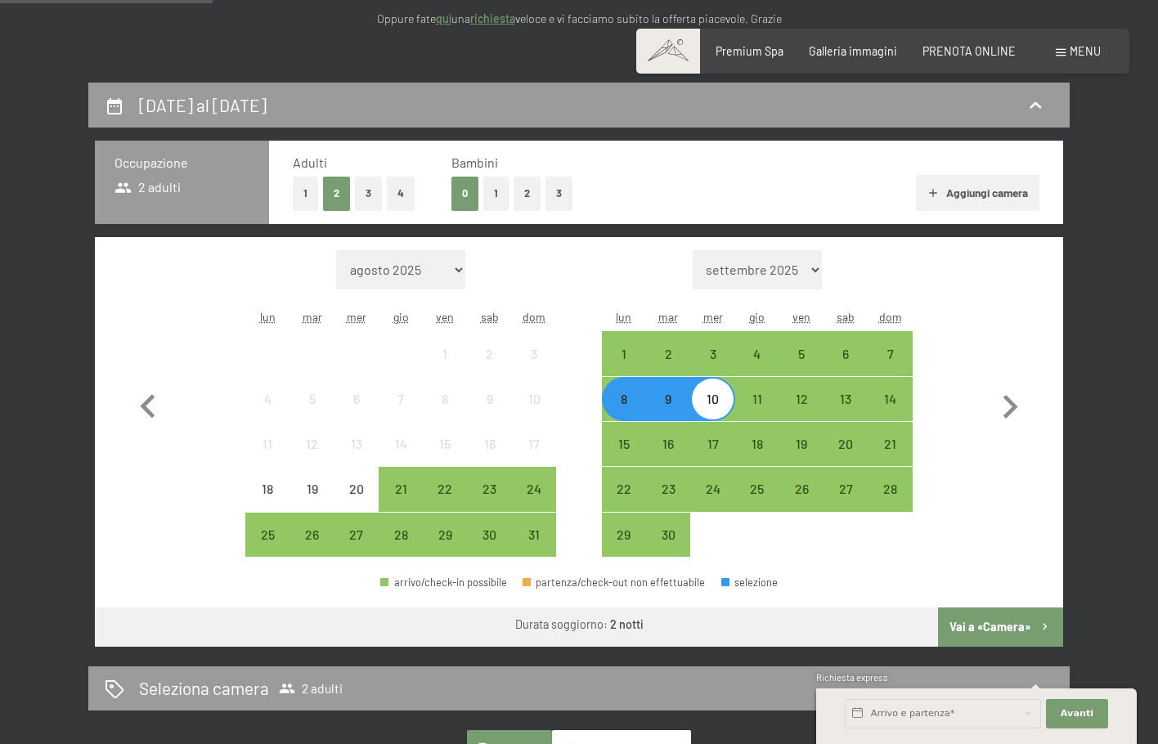
click at [994, 202] on button "Aggiungi camera" at bounding box center [977, 193] width 123 height 36
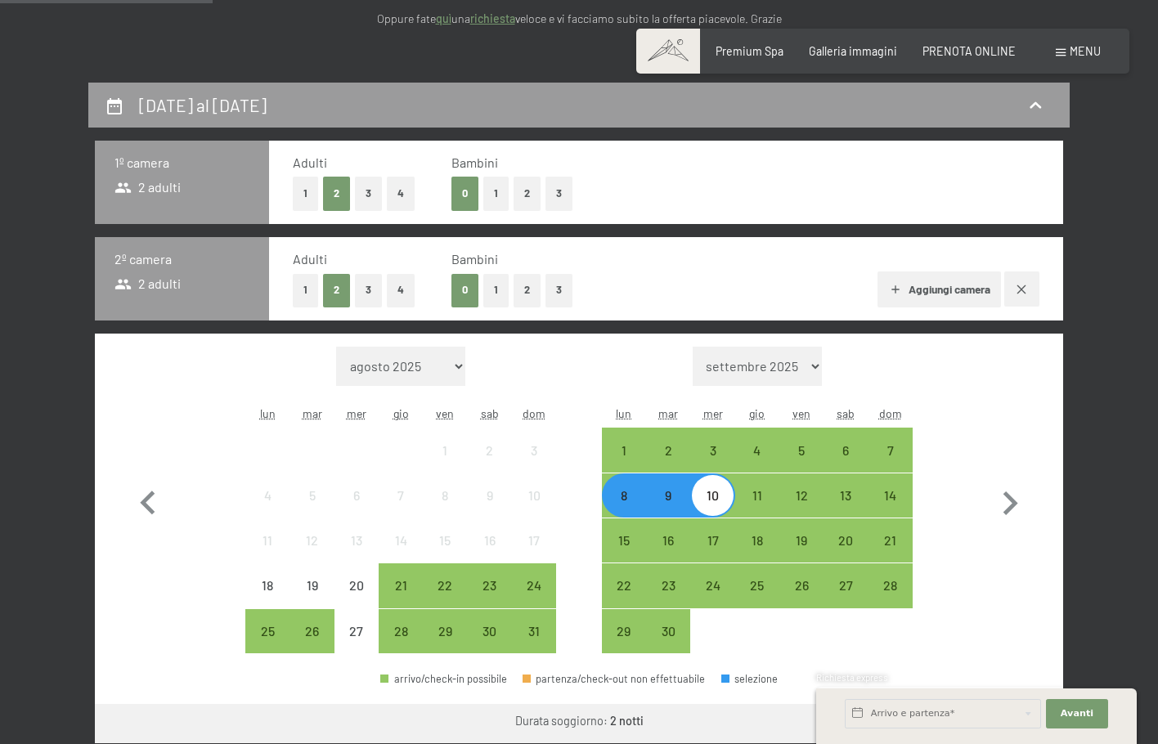
click at [969, 288] on button "Aggiungi camera" at bounding box center [939, 290] width 123 height 36
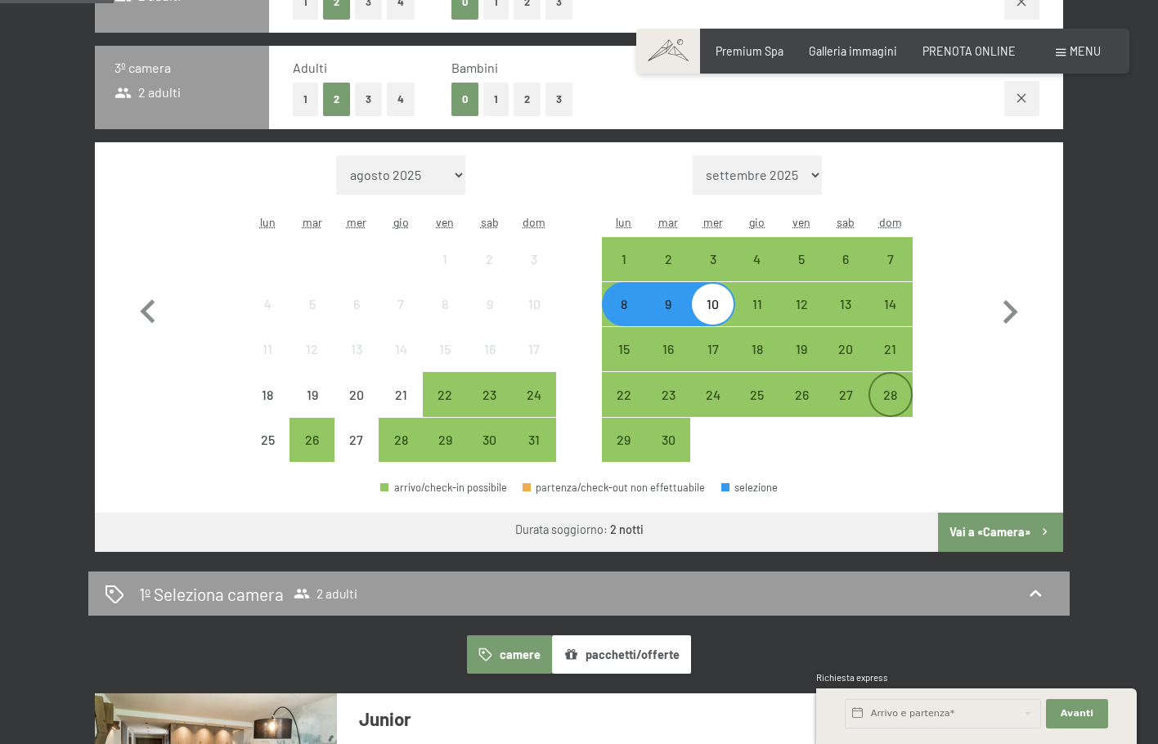
scroll to position [546, 0]
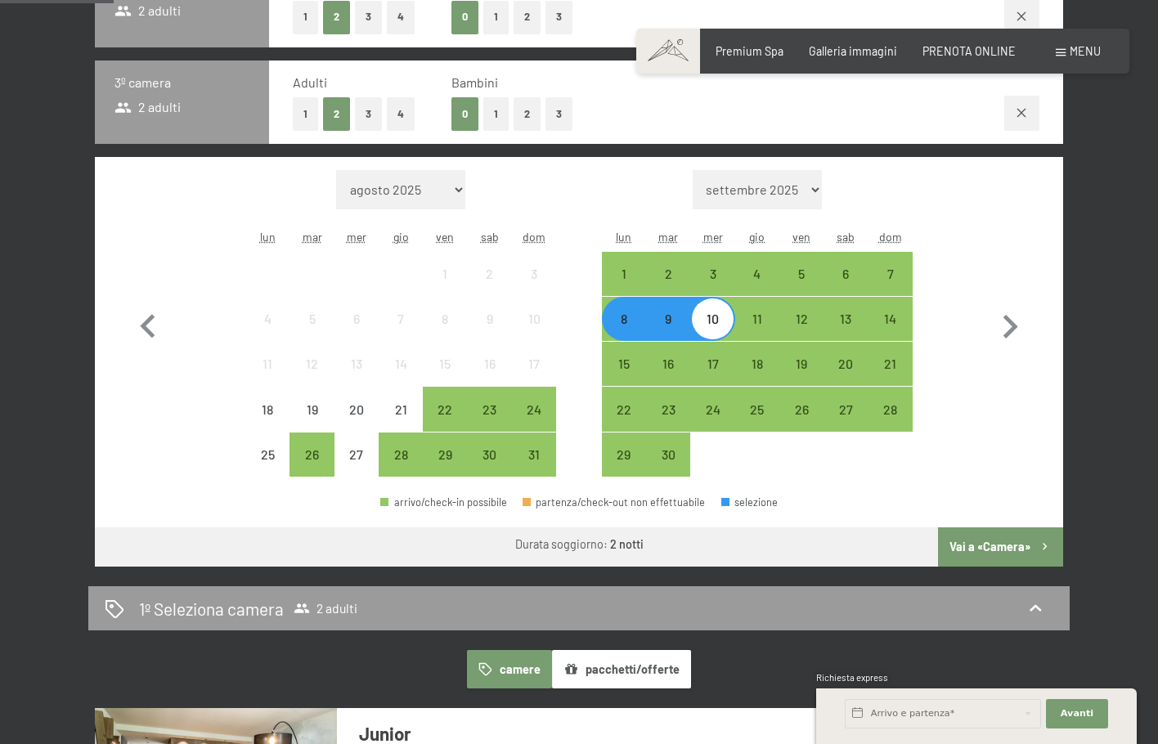
click at [985, 550] on button "Vai a «Camera»" at bounding box center [1000, 547] width 125 height 39
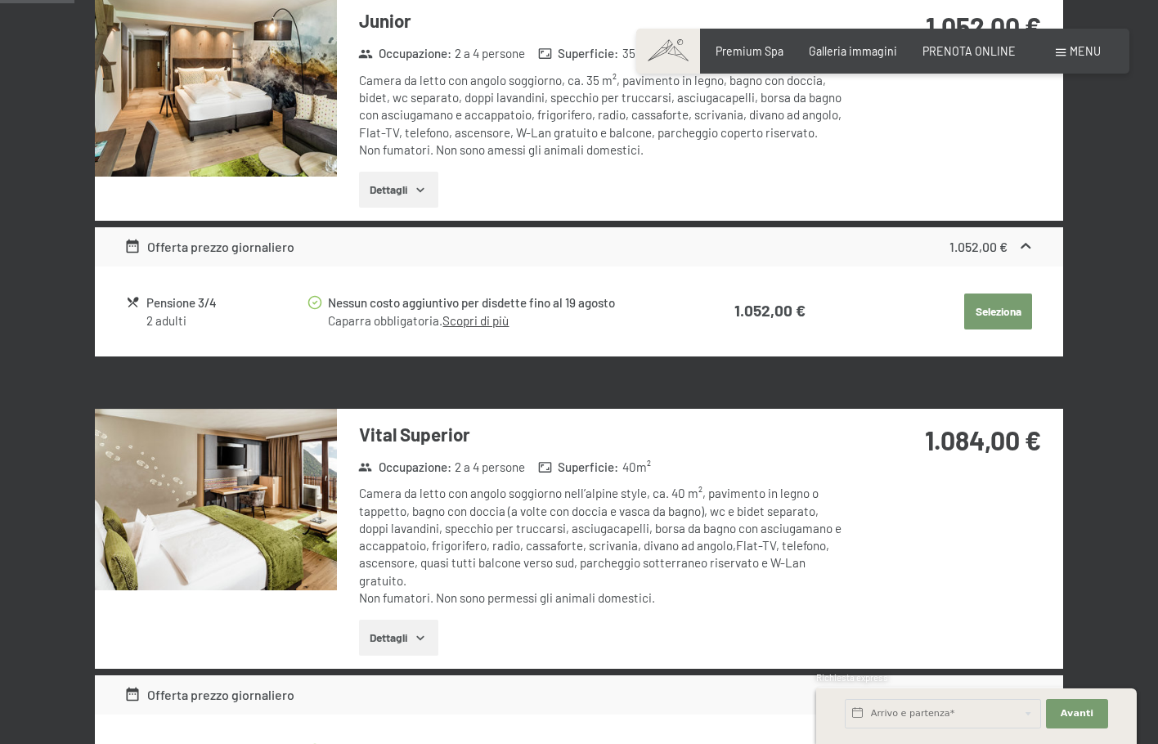
scroll to position [355, 0]
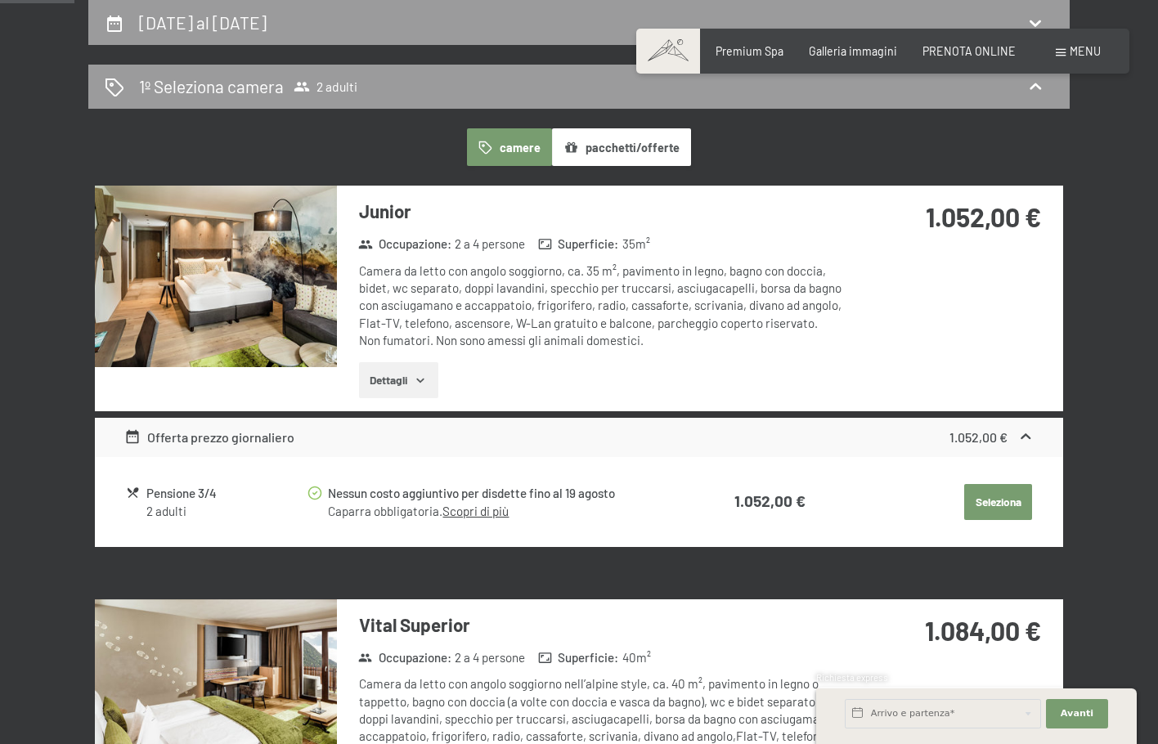
click at [384, 393] on button "Dettagli" at bounding box center [398, 380] width 79 height 36
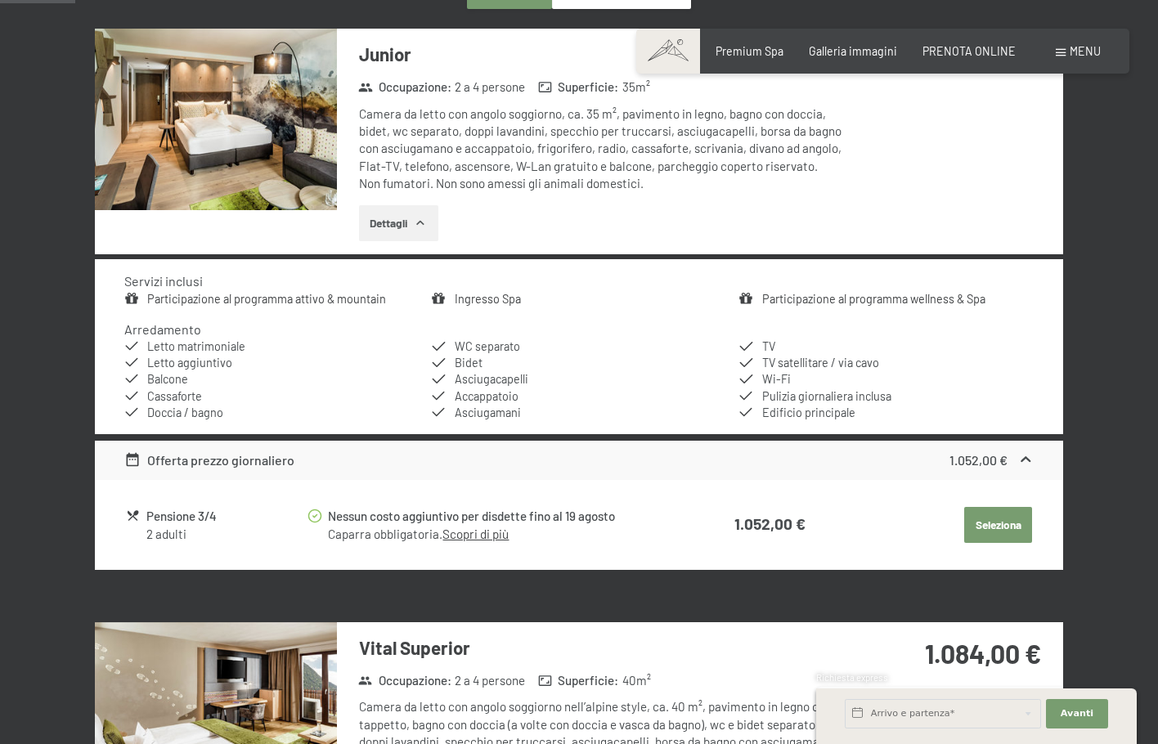
scroll to position [272, 0]
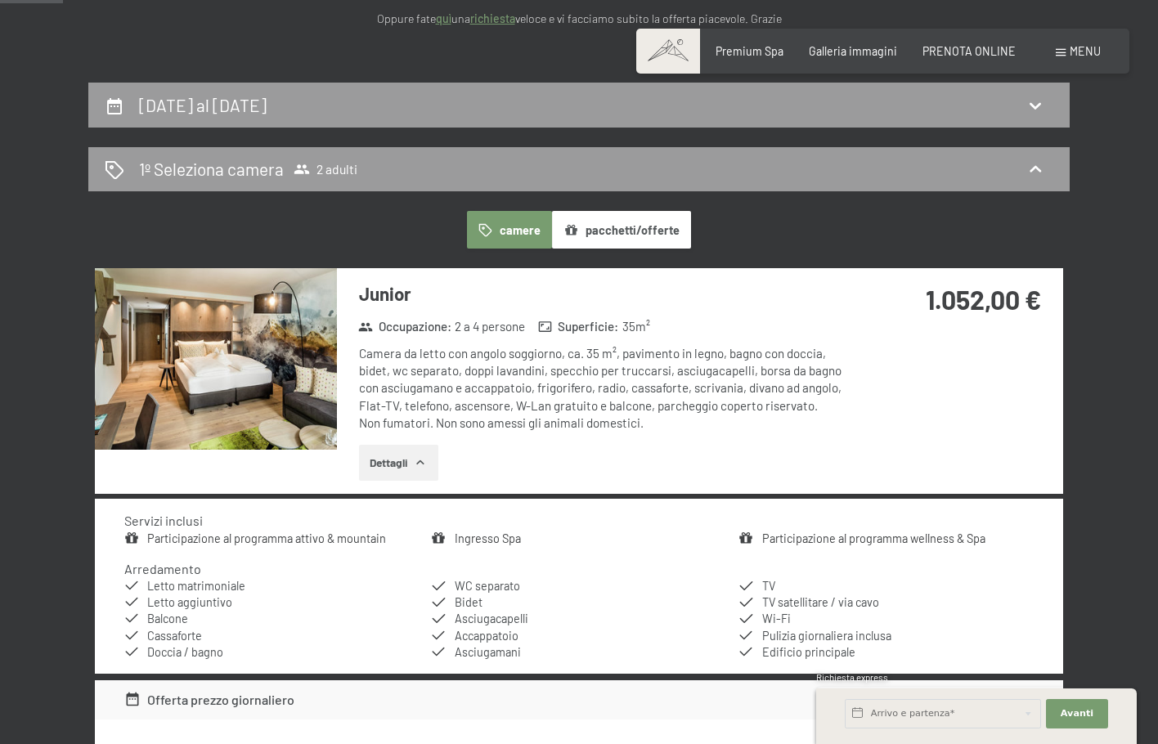
click at [398, 456] on button "Dettagli" at bounding box center [398, 463] width 79 height 36
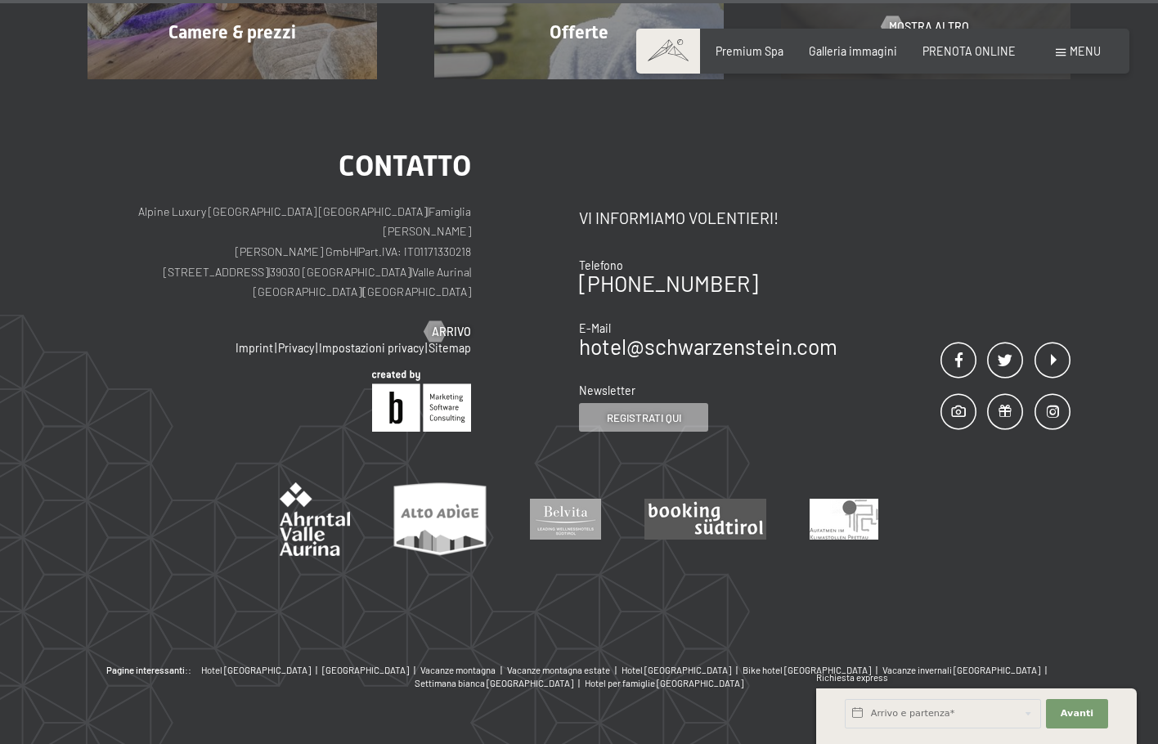
scroll to position [4846, 0]
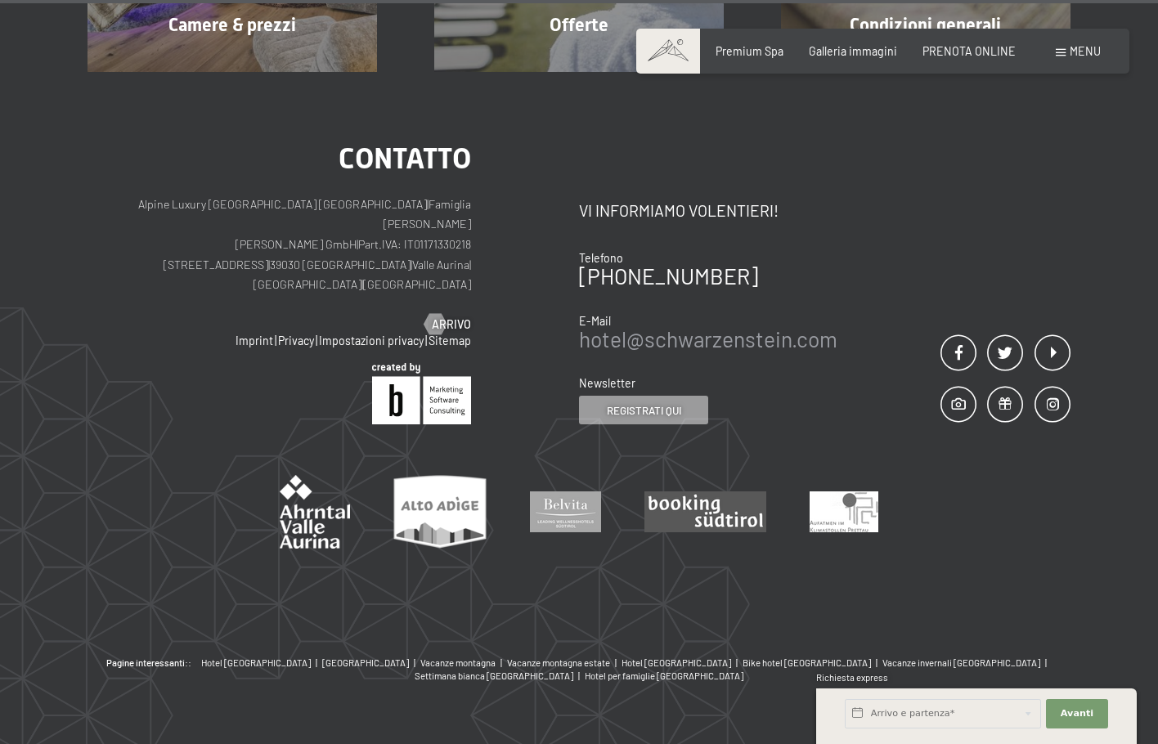
click at [785, 326] on link "hotel@ no-spam. schwarzenstein. no-spam. com" at bounding box center [708, 338] width 258 height 25
click at [13, 236] on div "Contatto Alpine Luxury SPA Resort SCHWARZENSTEIN | Famiglia Zimmerhofer Otmar Z…" at bounding box center [579, 364] width 1158 height 585
drag, startPoint x: 721, startPoint y: 306, endPoint x: 707, endPoint y: 294, distance: 19.2
drag, startPoint x: 705, startPoint y: 326, endPoint x: 760, endPoint y: 327, distance: 54.8
click at [706, 326] on div "Contatto Vi informiamo volentieri! Telefono +39 0474 674100 E-Mail hotel@ no-sp…" at bounding box center [708, 298] width 258 height 251
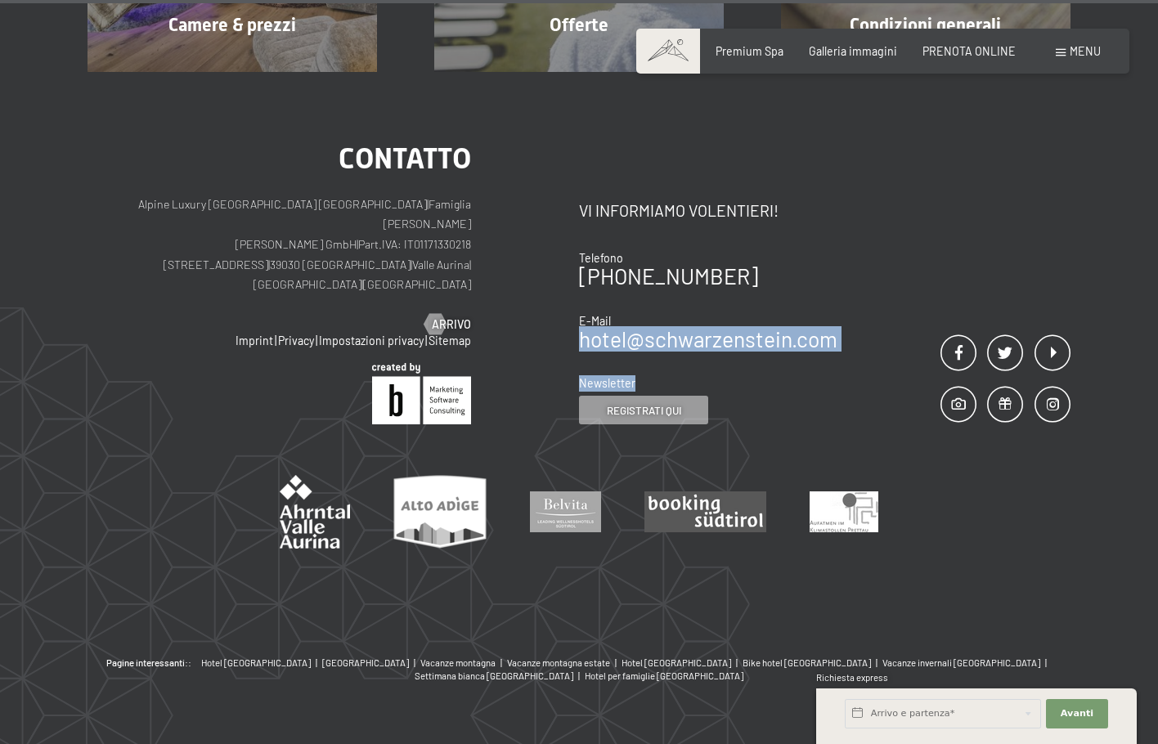
drag, startPoint x: 841, startPoint y: 312, endPoint x: 581, endPoint y: 302, distance: 259.4
click at [581, 302] on div "Contatto Vi informiamo volentieri! Telefono +39 0474 674100 E-Mail hotel@ no-sp…" at bounding box center [825, 284] width 492 height 281
copy div "hotel@ no-spam. schwarzenstein. no-spam. com Newsletter"
click at [523, 144] on div "Contatto Alpine Luxury SPA Resort SCHWARZENSTEIN | Famiglia Zimmerhofer Otmar Z…" at bounding box center [334, 284] width 492 height 281
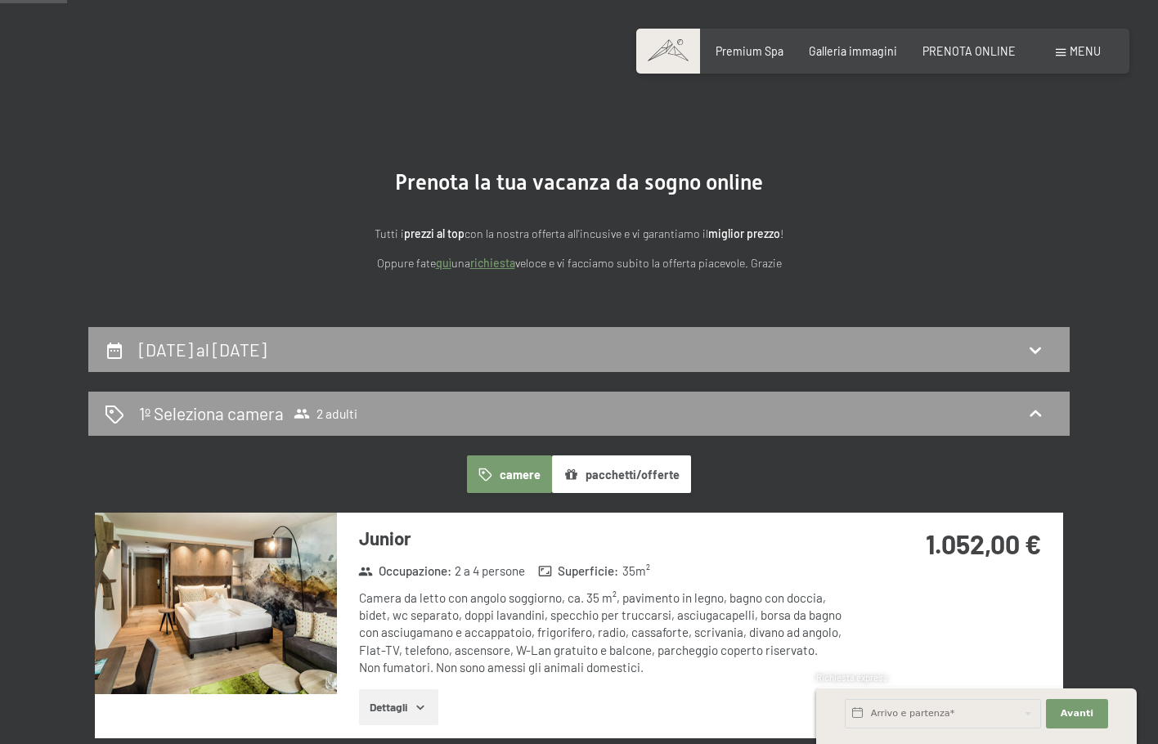
scroll to position [0, 0]
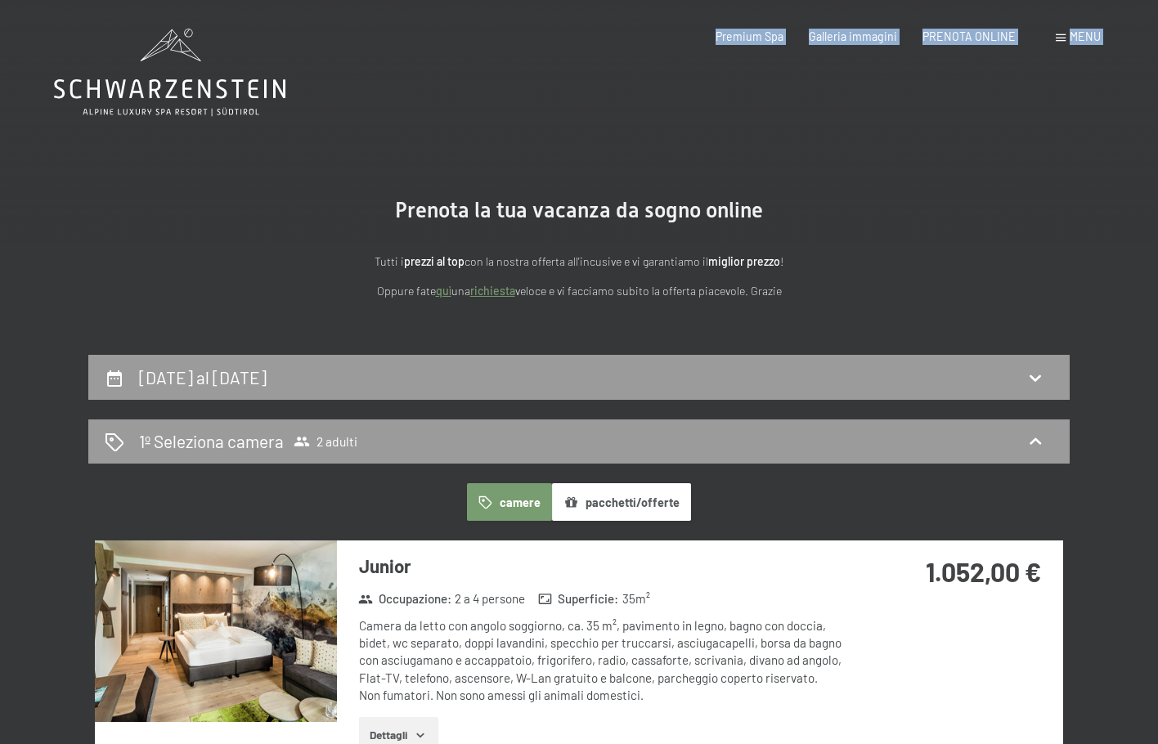
drag, startPoint x: 291, startPoint y: 109, endPoint x: 106, endPoint y: 90, distance: 185.8
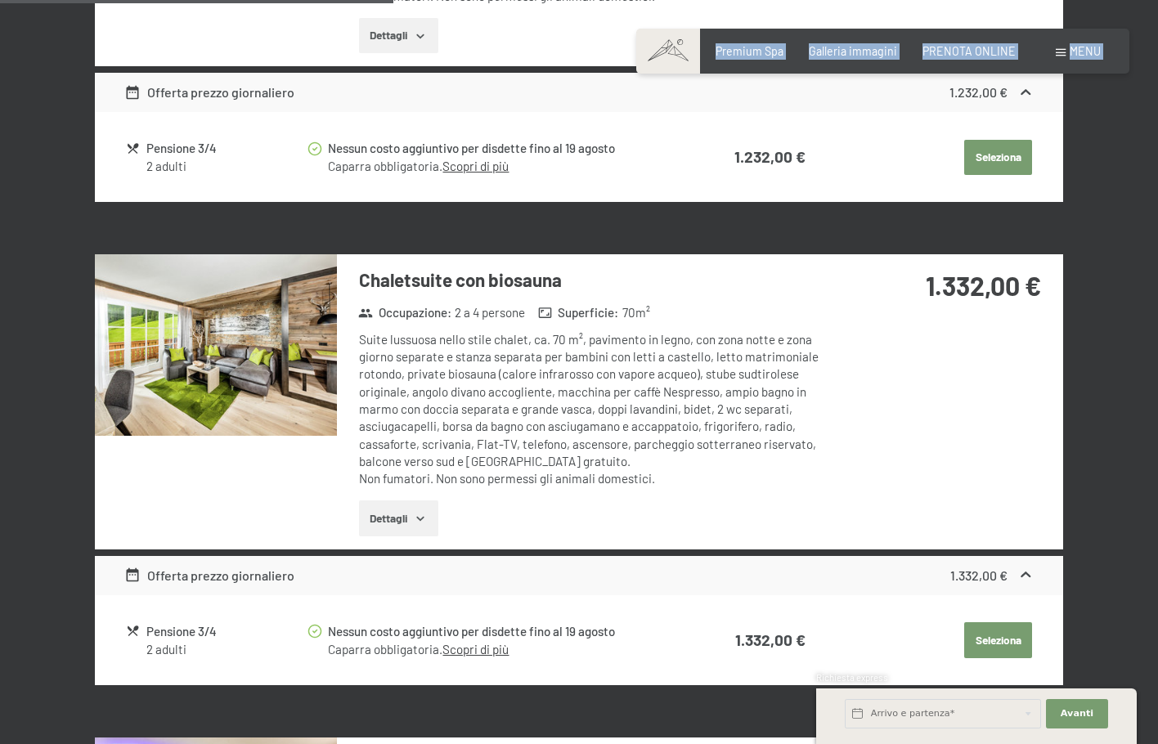
scroll to position [1574, 0]
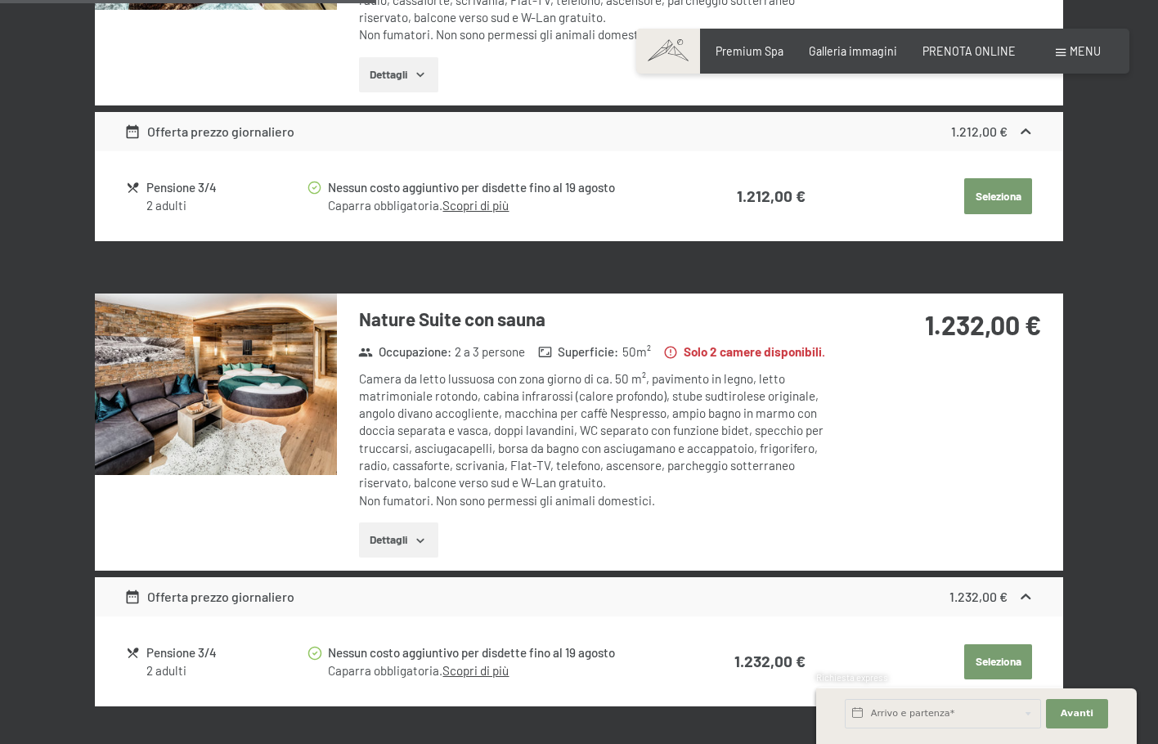
click at [887, 437] on div "Nature Suite con sauna Occupazione : 2 a 3 persone Superficie : 50 m² Solo 2 ca…" at bounding box center [579, 432] width 968 height 277
